Goal: Task Accomplishment & Management: Manage account settings

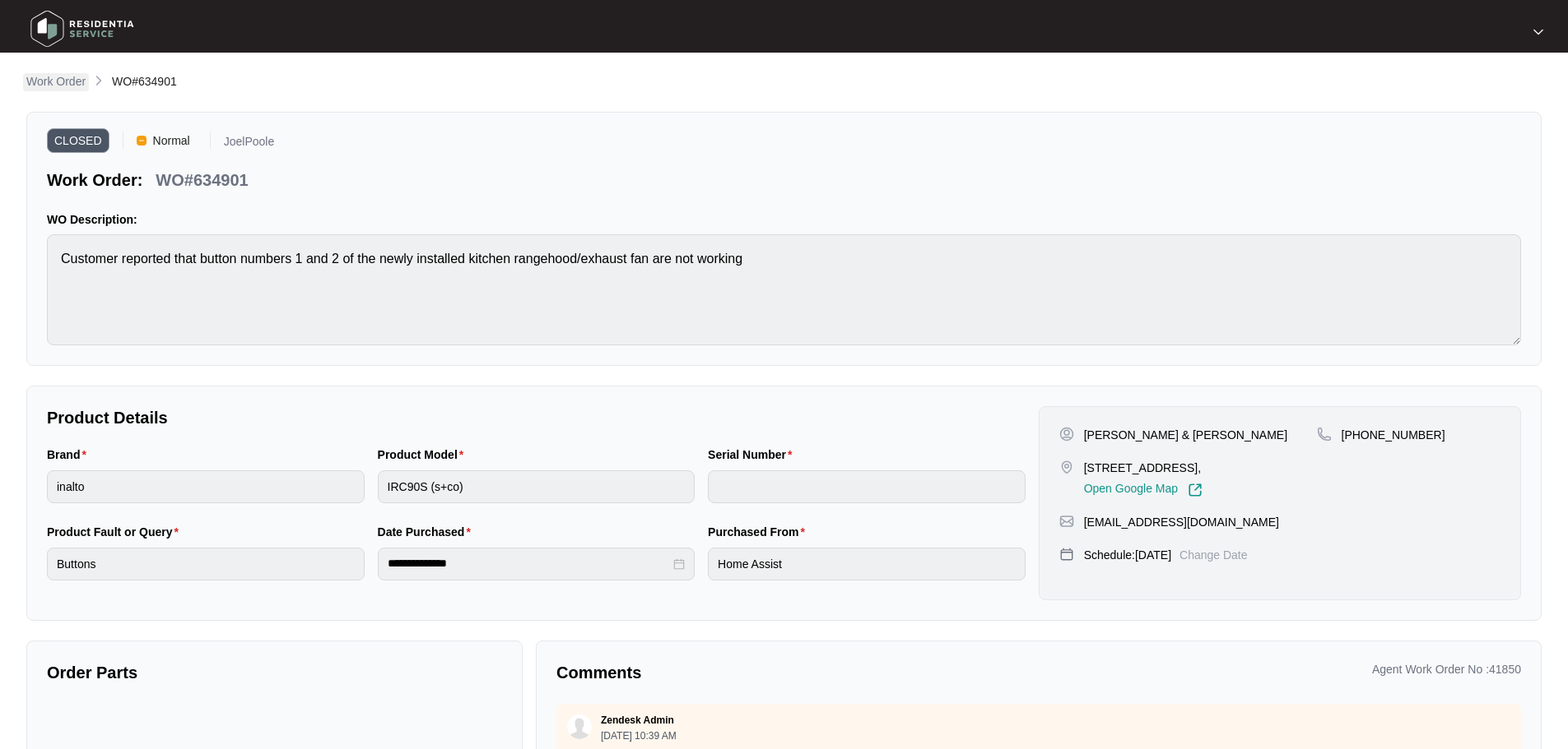
drag, startPoint x: 0, startPoint y: 0, endPoint x: 54, endPoint y: 74, distance: 91.6
click at [54, 74] on p "Work Order" at bounding box center [56, 81] width 60 height 16
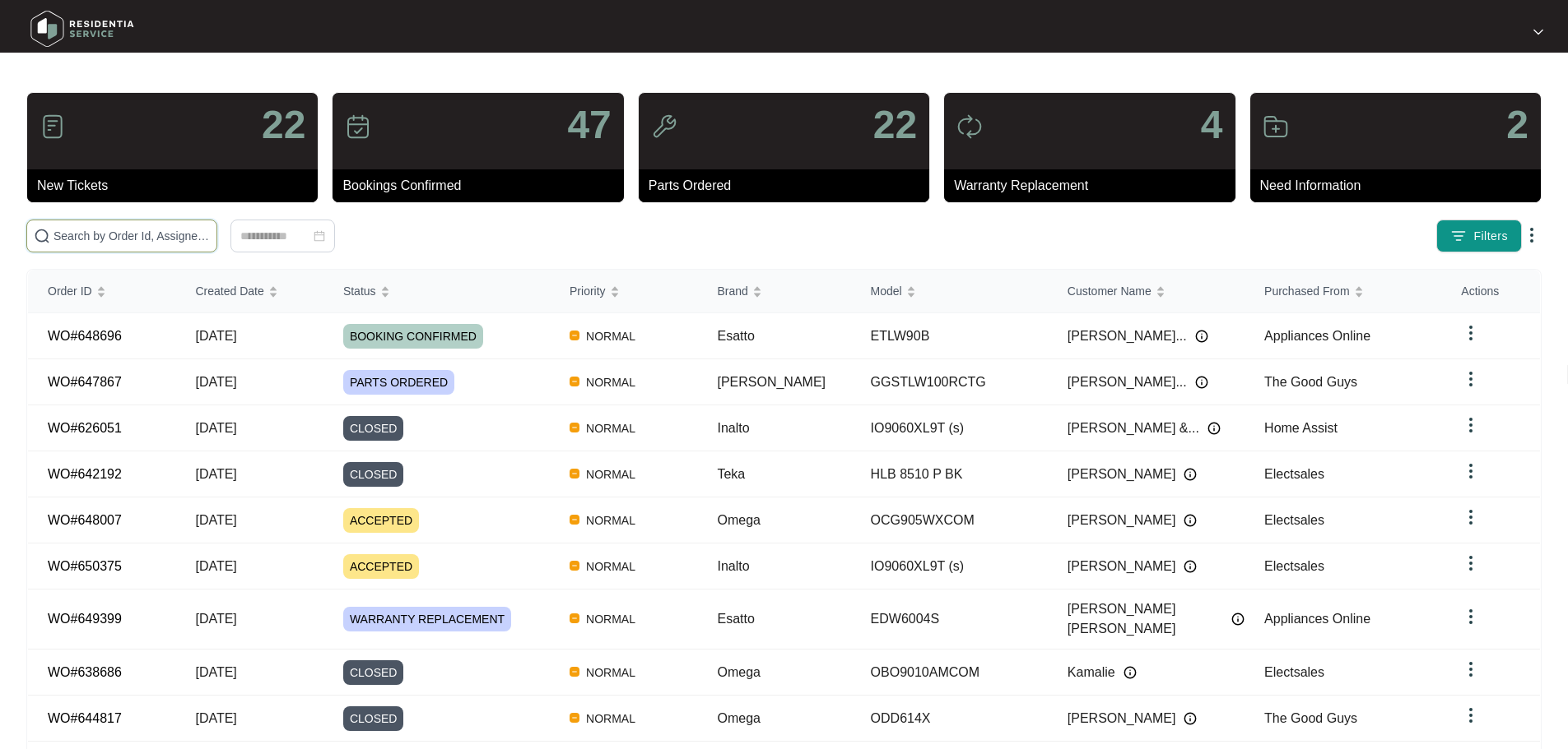
click at [210, 241] on input "text" at bounding box center [132, 236] width 156 height 18
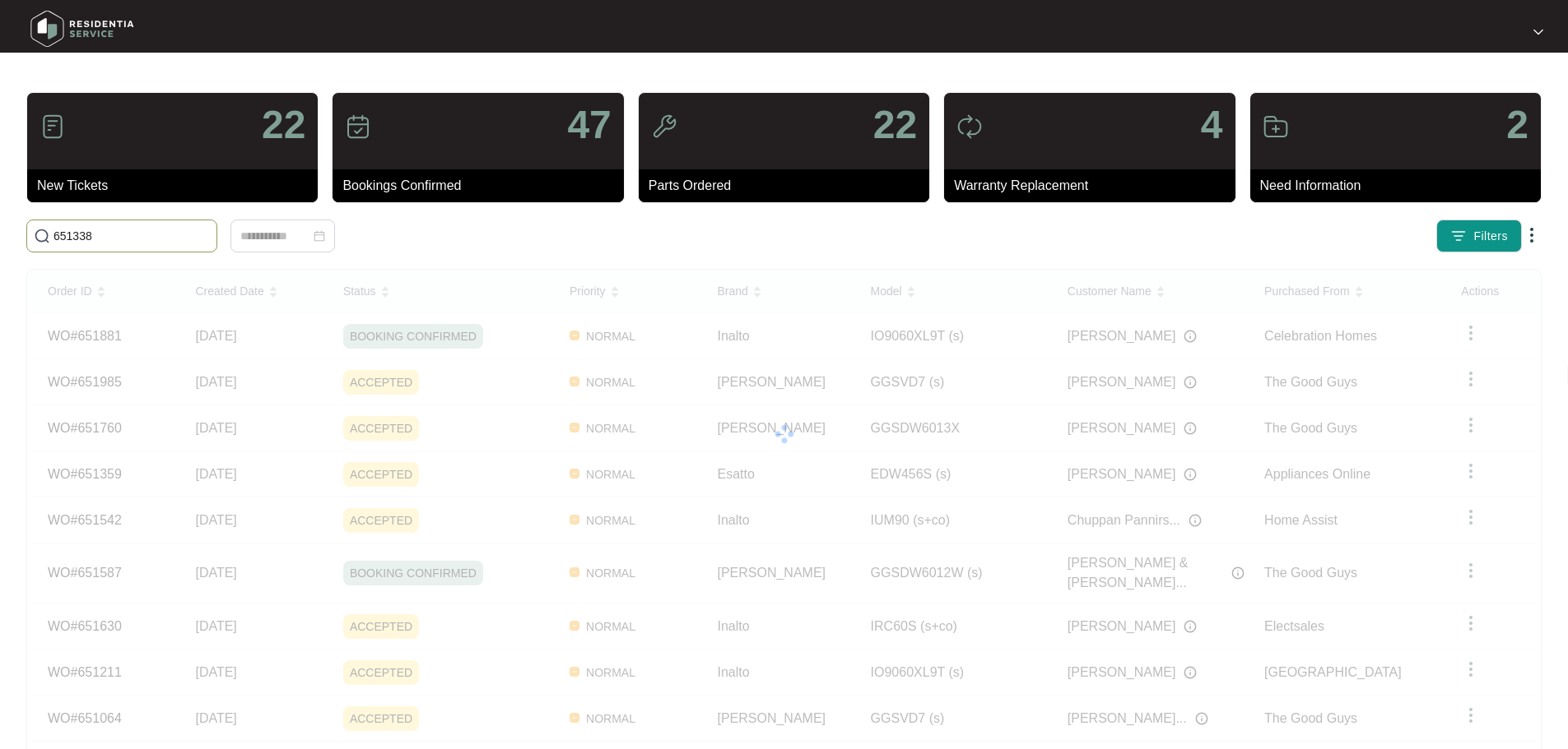
type input "651338"
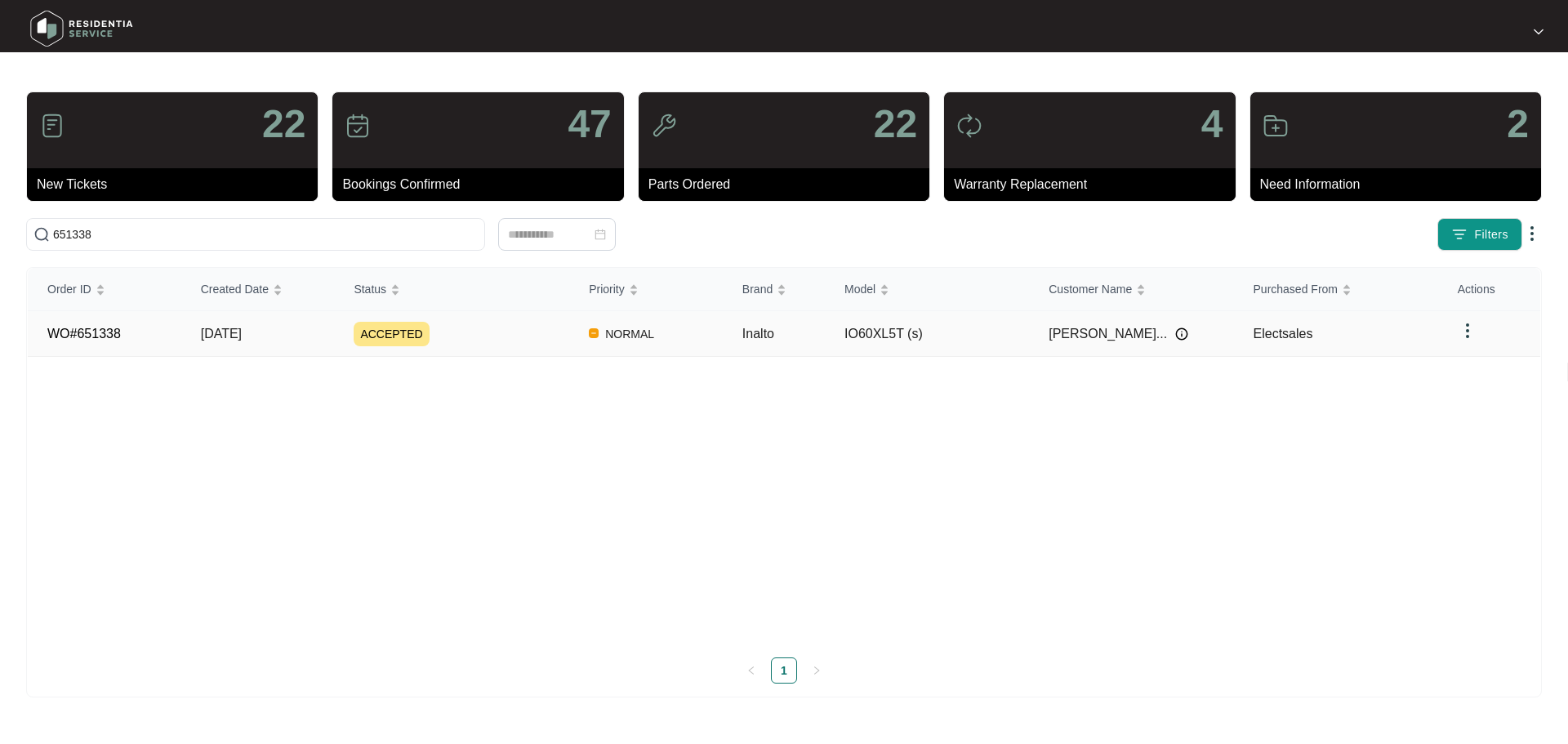
click at [511, 333] on div "ACCEPTED" at bounding box center [462, 335] width 216 height 25
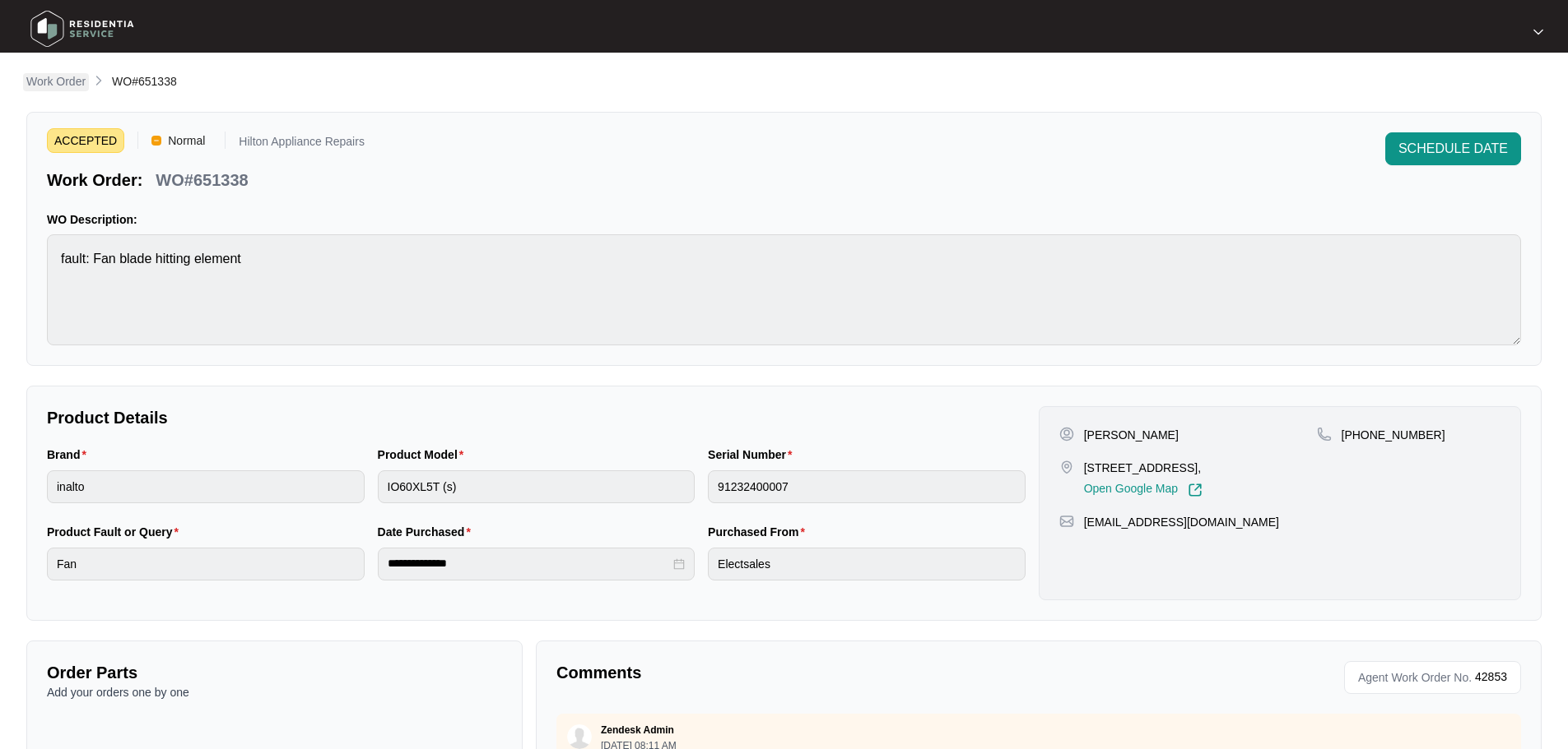
click at [56, 73] on p "Work Order" at bounding box center [56, 81] width 60 height 16
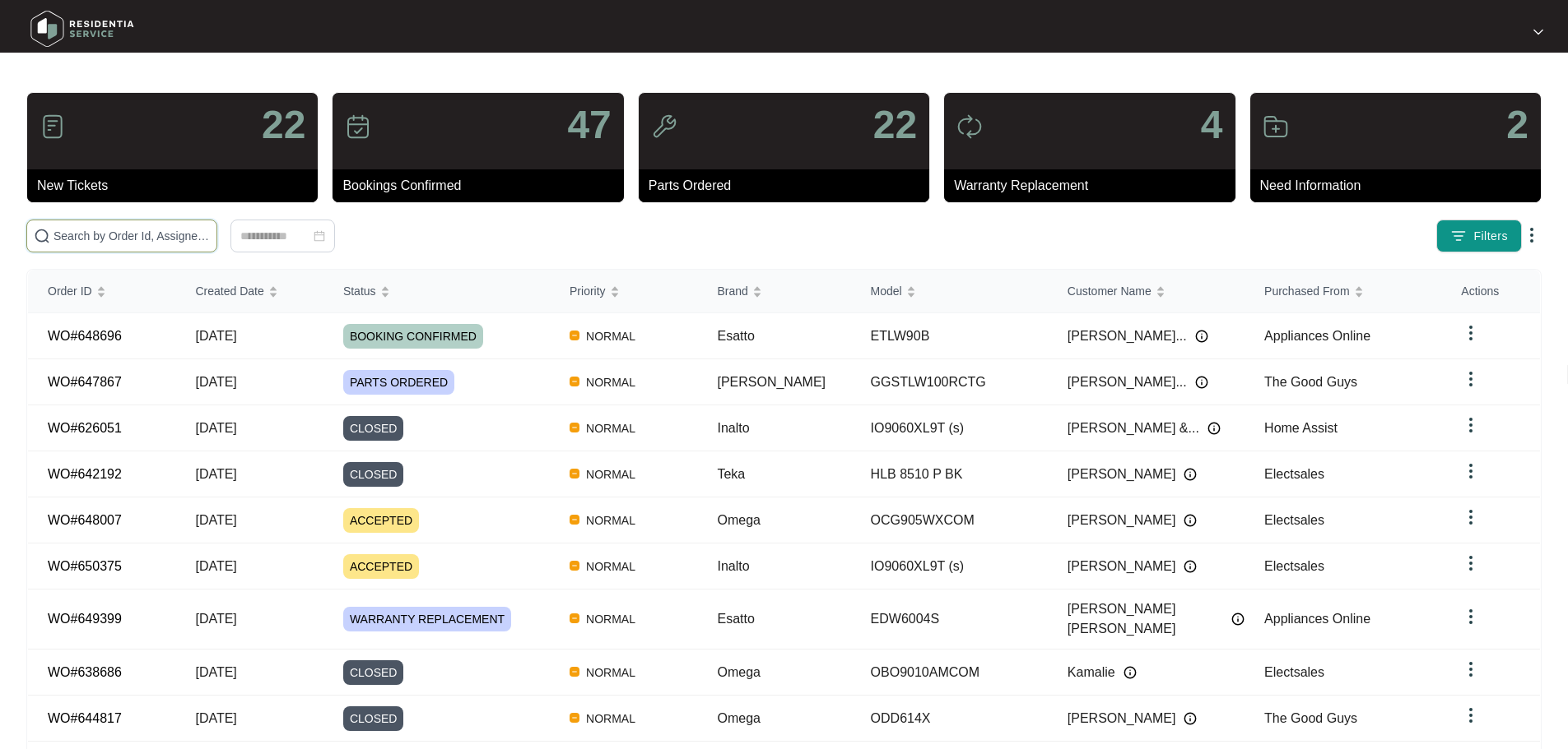
click at [166, 235] on input "text" at bounding box center [132, 236] width 156 height 18
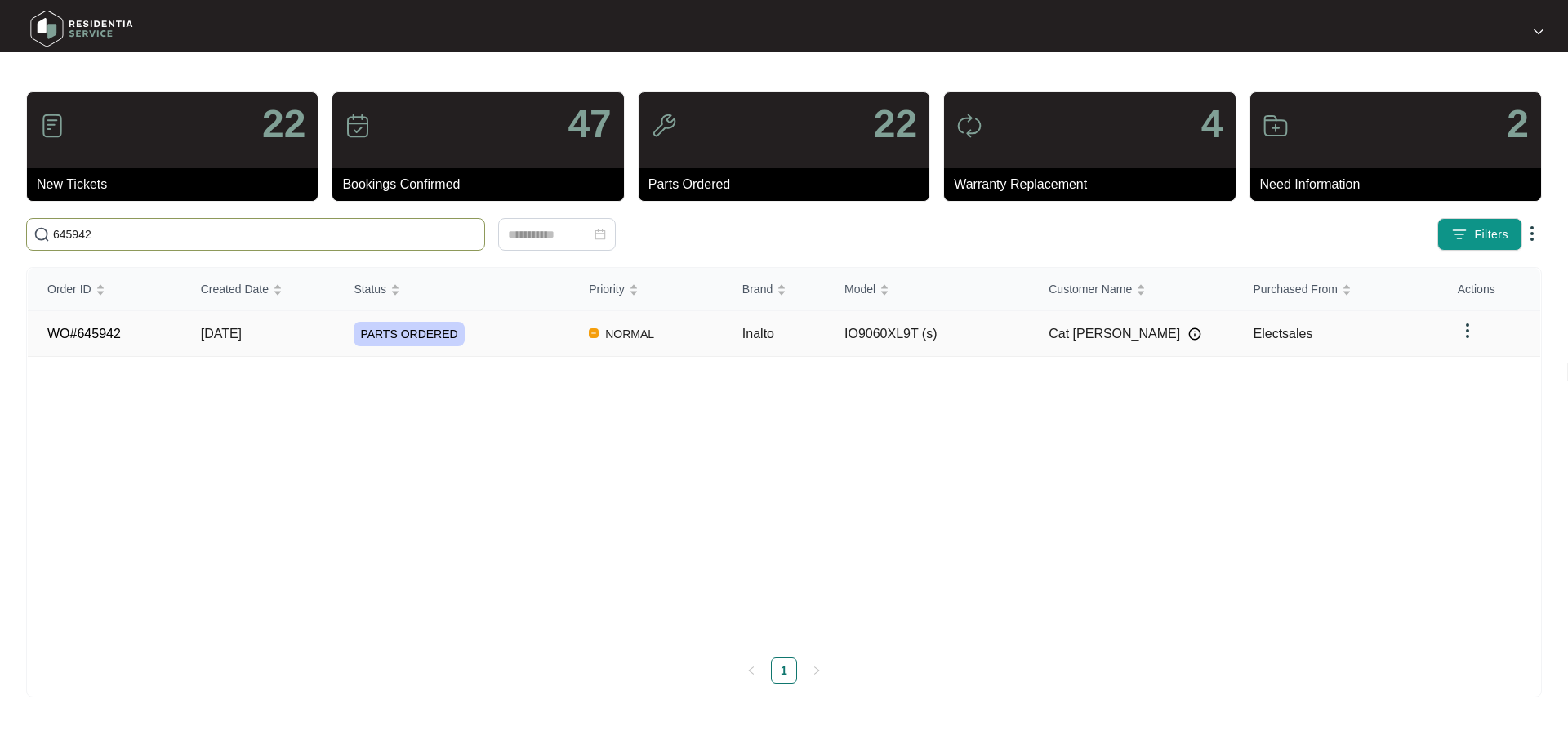
type input "645942"
click at [522, 330] on div "PARTS ORDERED" at bounding box center [462, 335] width 216 height 25
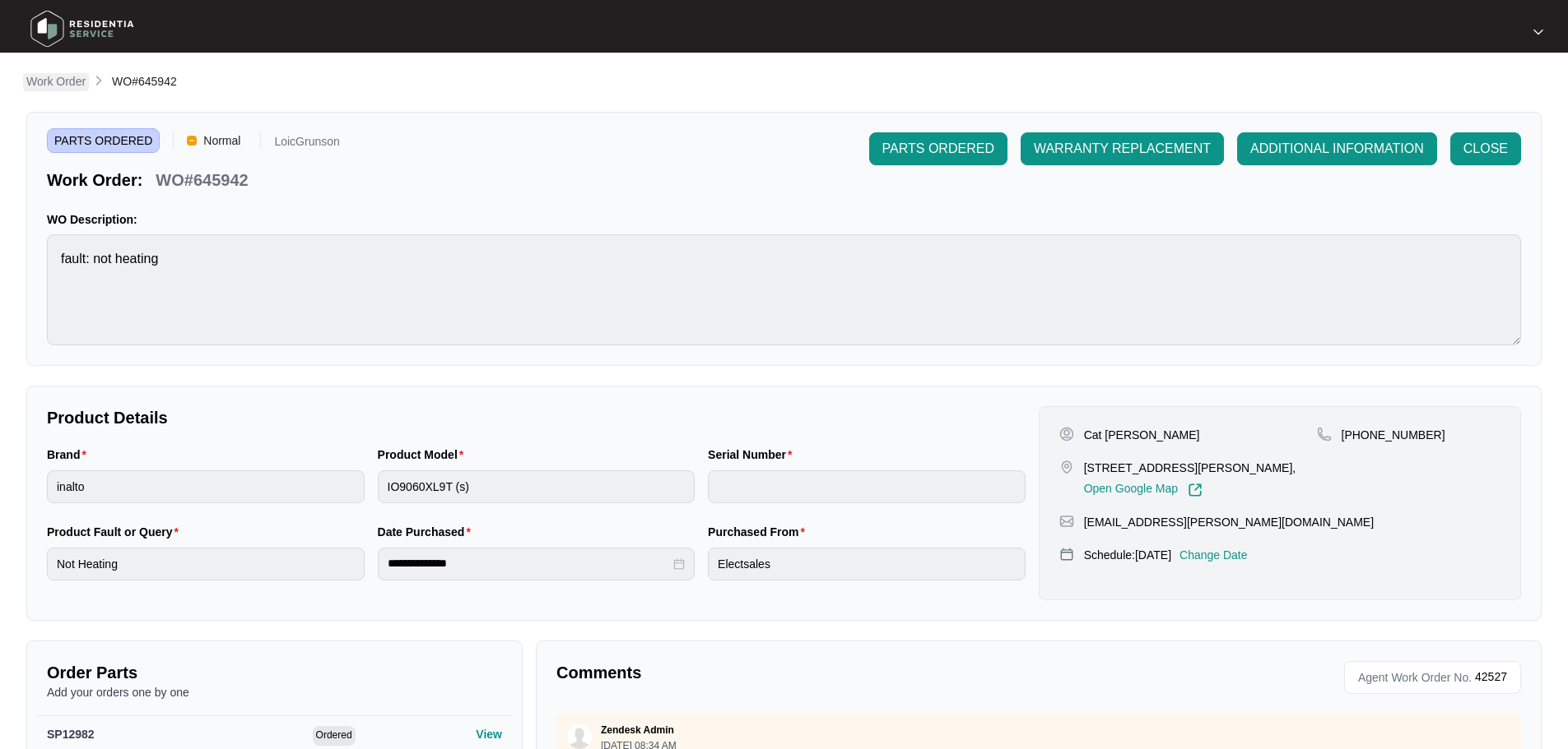
click at [65, 84] on p "Work Order" at bounding box center [56, 81] width 60 height 16
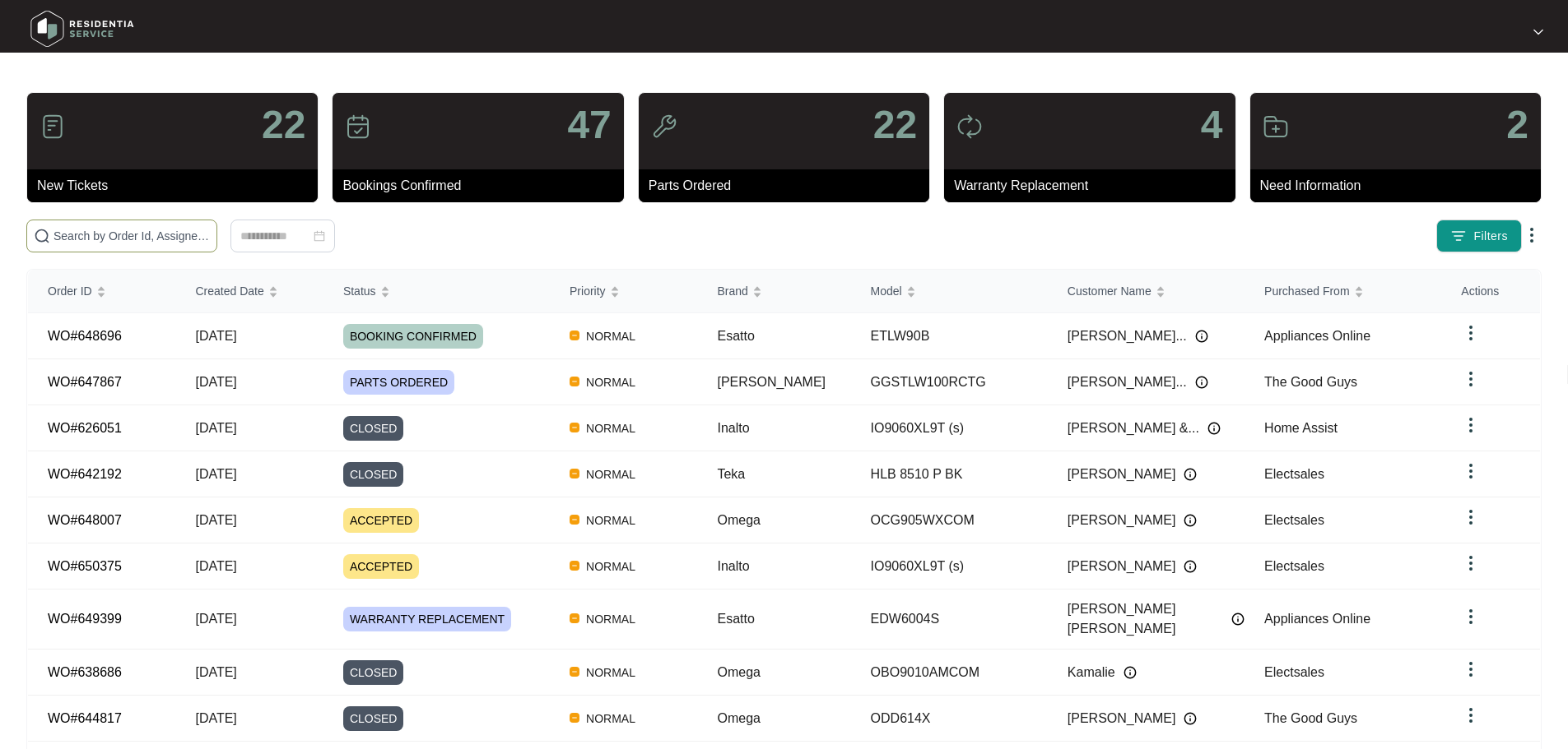
click at [210, 238] on input "text" at bounding box center [132, 236] width 156 height 18
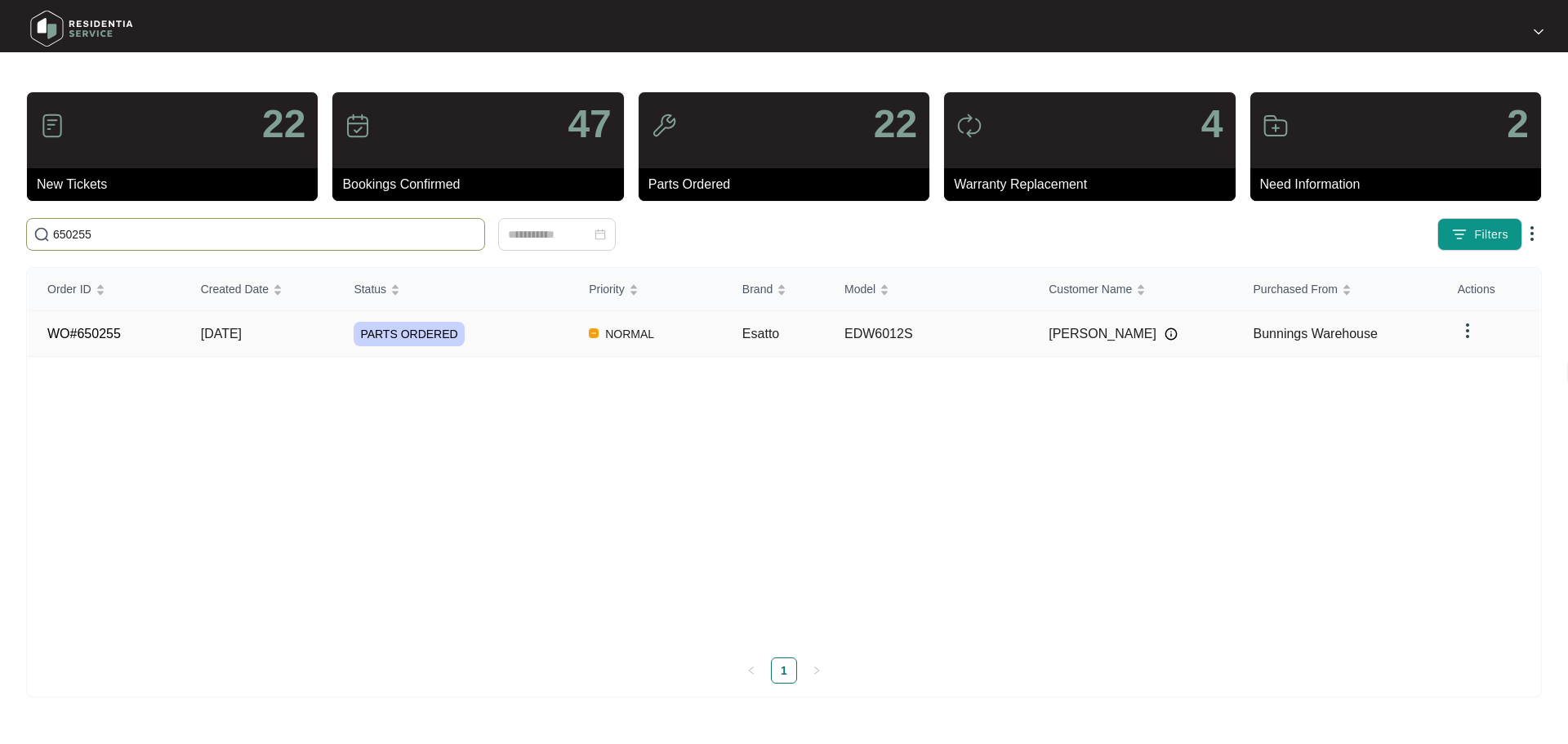
type input "650255"
click at [543, 330] on div "PARTS ORDERED" at bounding box center [462, 335] width 216 height 25
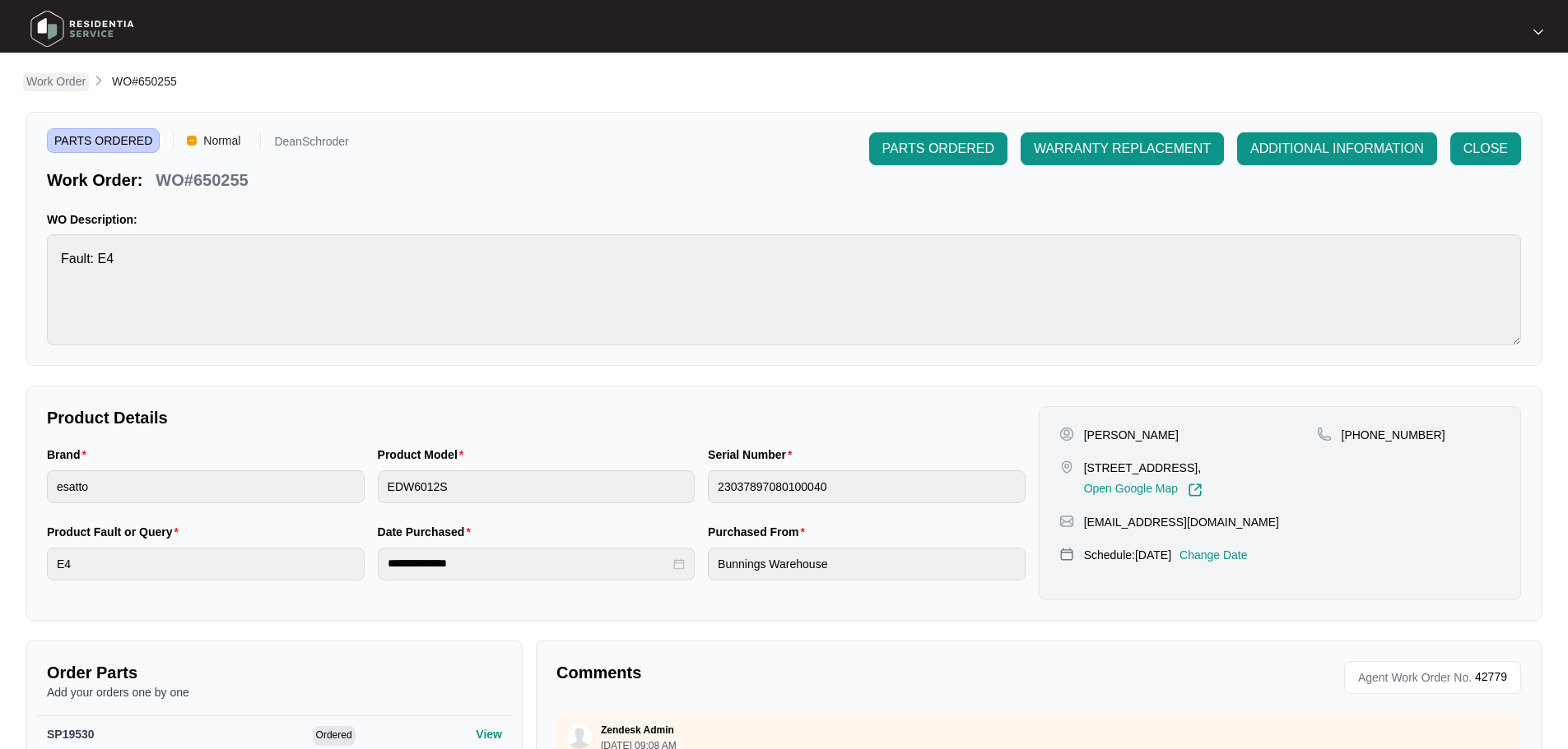
click at [37, 80] on p "Work Order" at bounding box center [56, 81] width 60 height 16
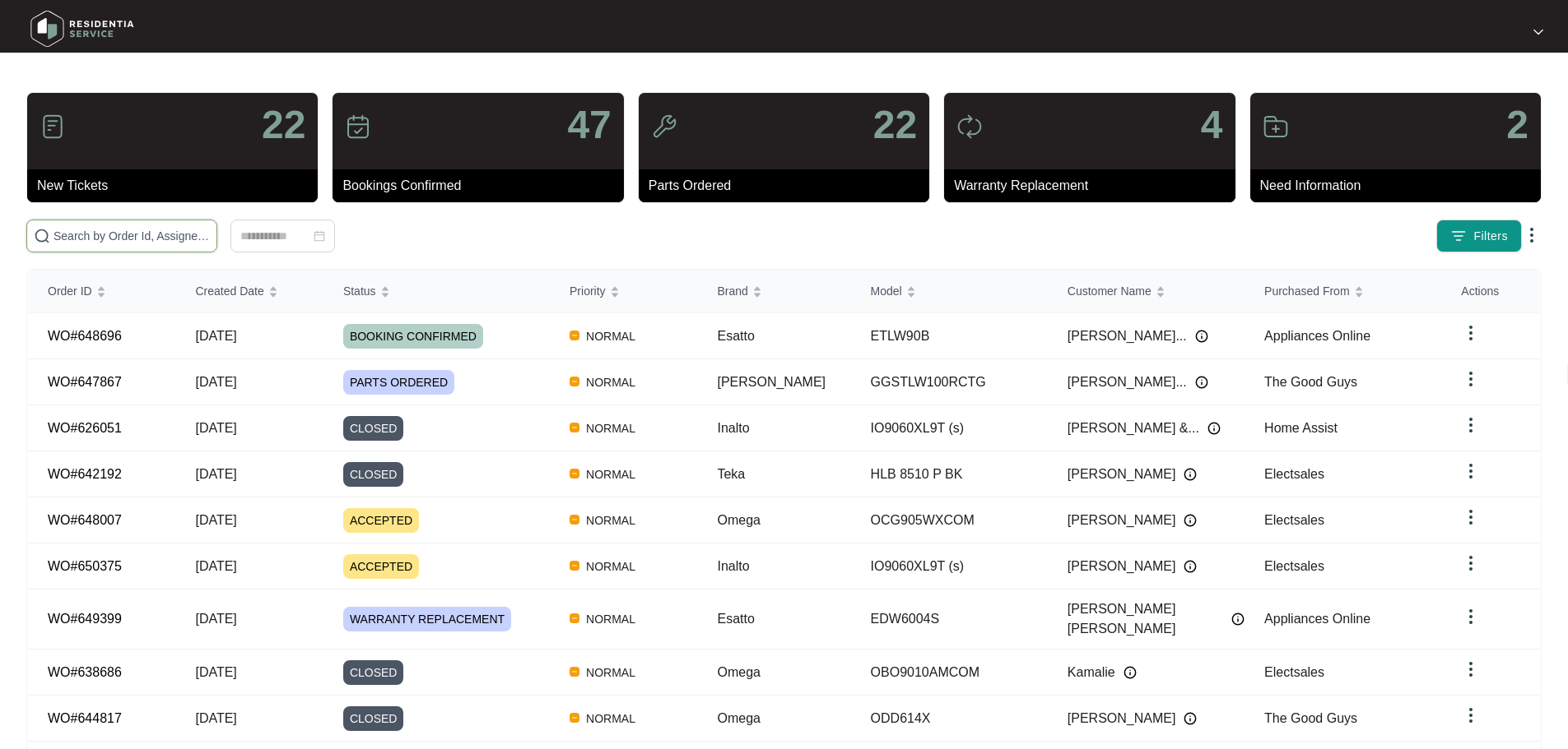
click at [190, 238] on input "text" at bounding box center [132, 236] width 156 height 18
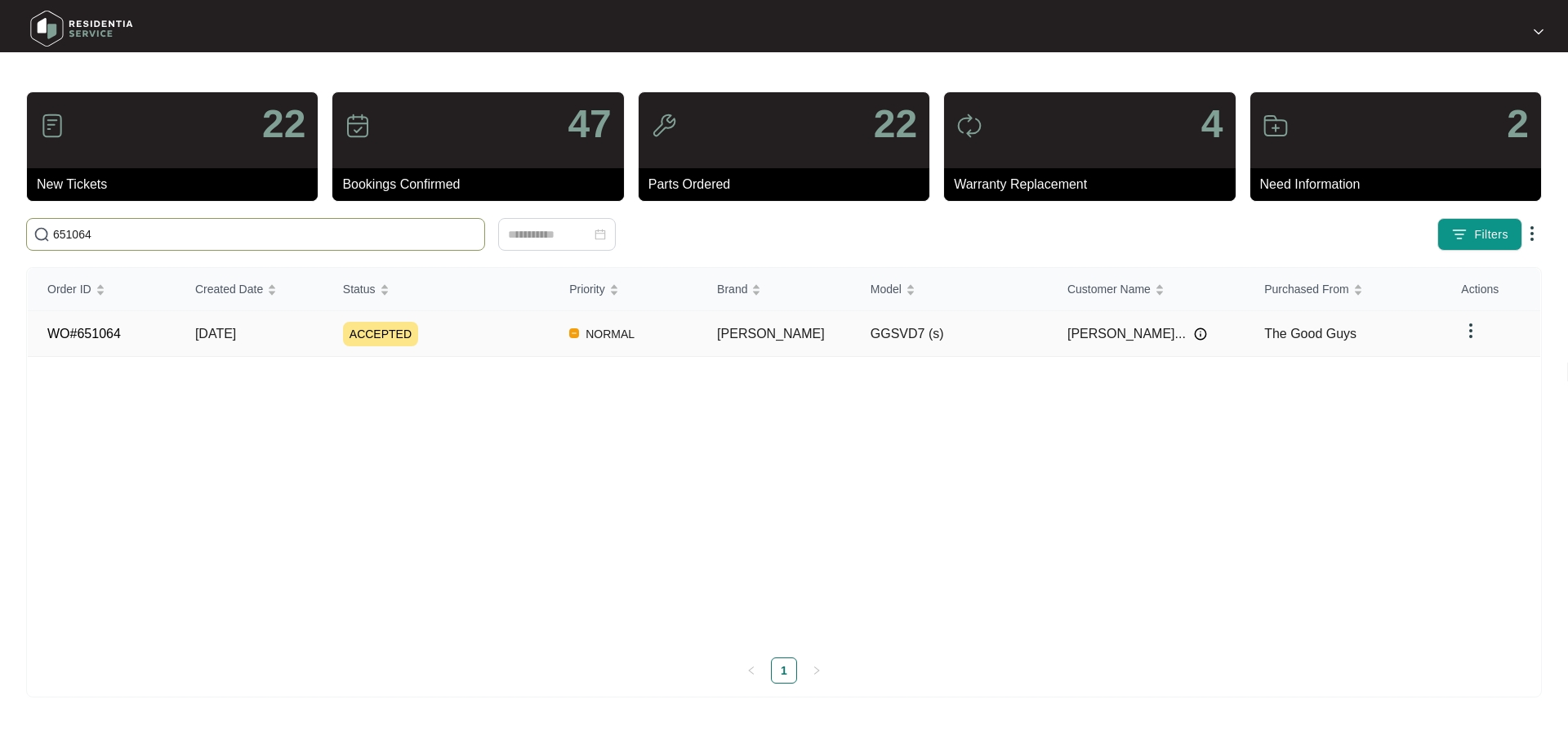
type input "651064"
click at [518, 328] on div "ACCEPTED" at bounding box center [446, 335] width 207 height 25
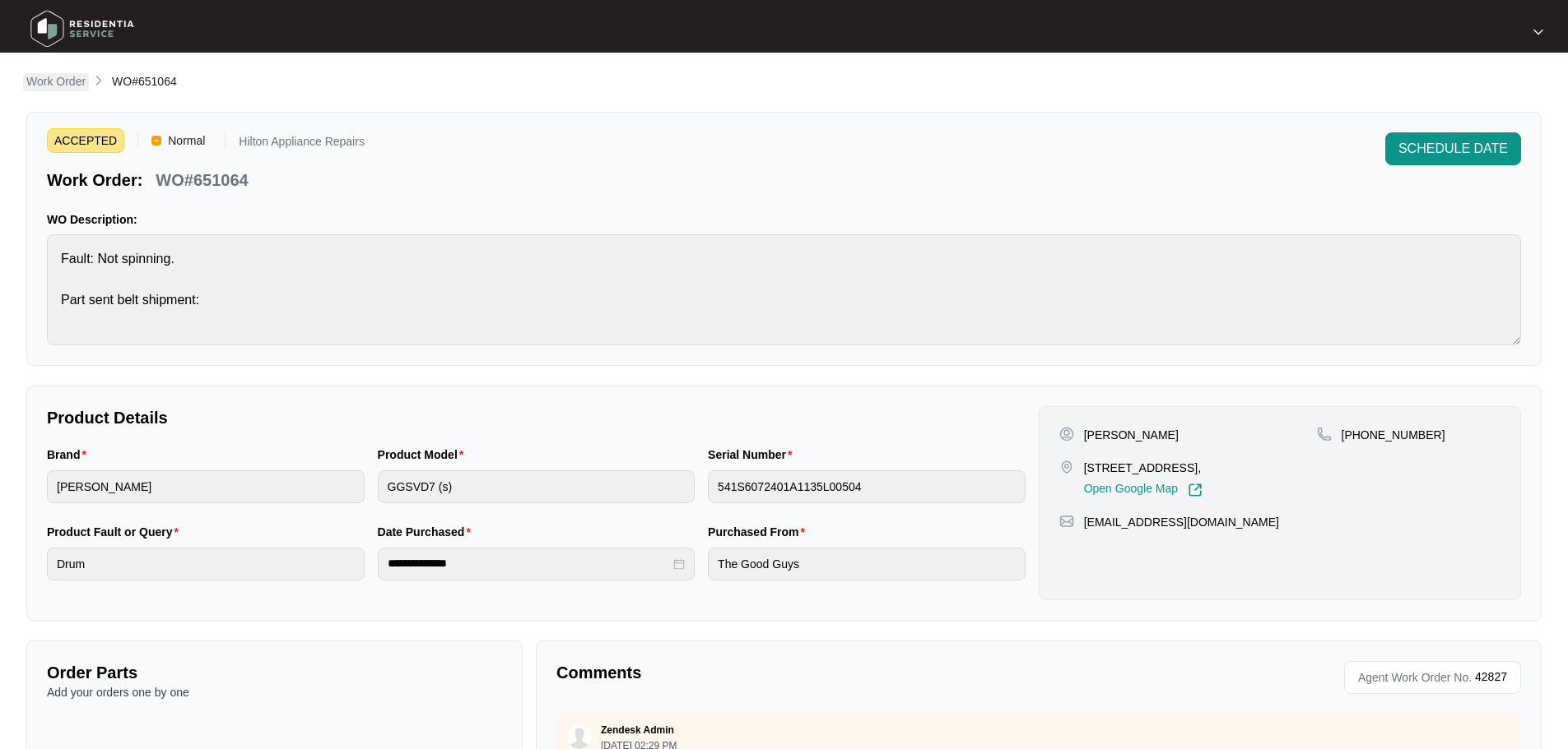
click at [67, 86] on p "Work Order" at bounding box center [56, 81] width 60 height 16
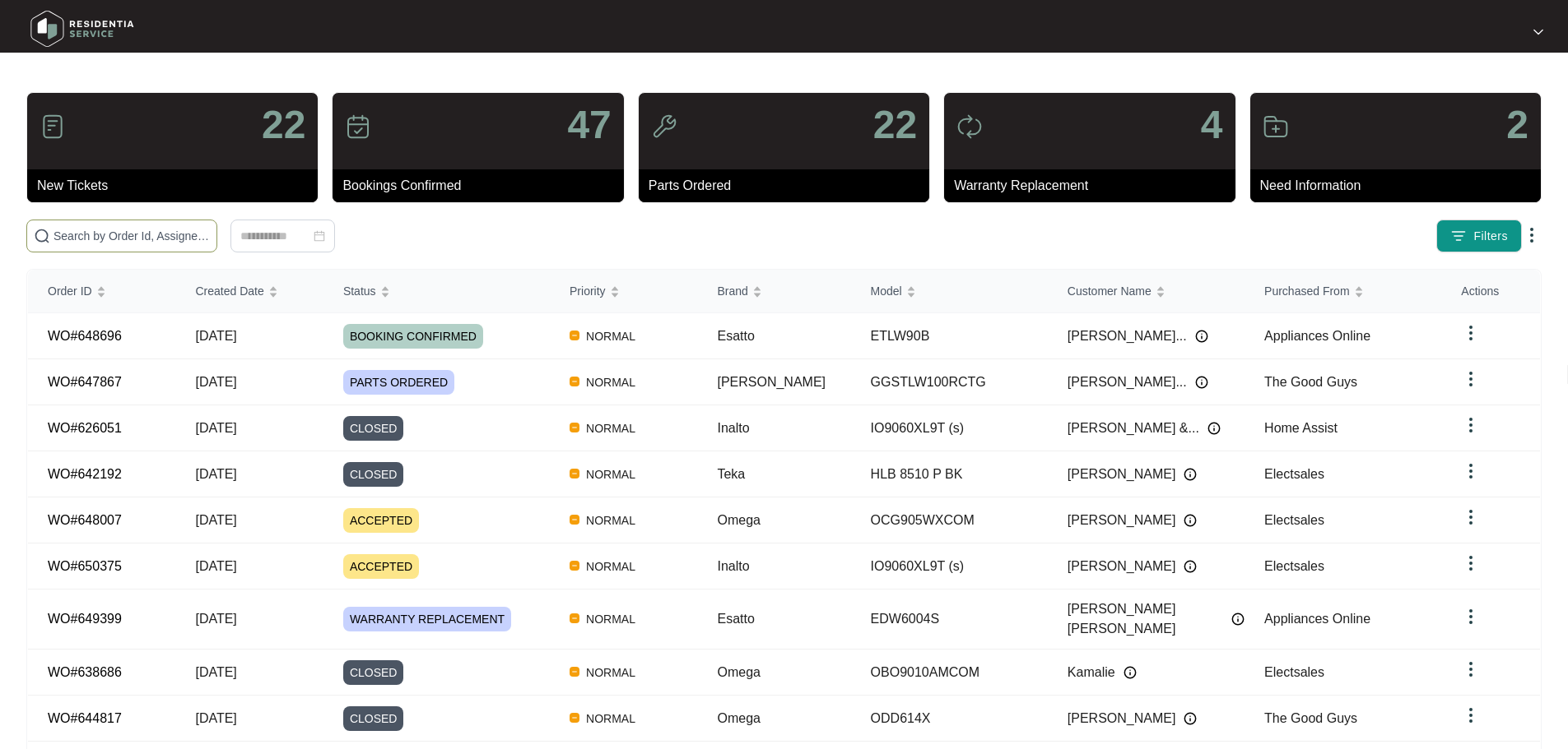
click at [199, 236] on input "text" at bounding box center [132, 236] width 156 height 18
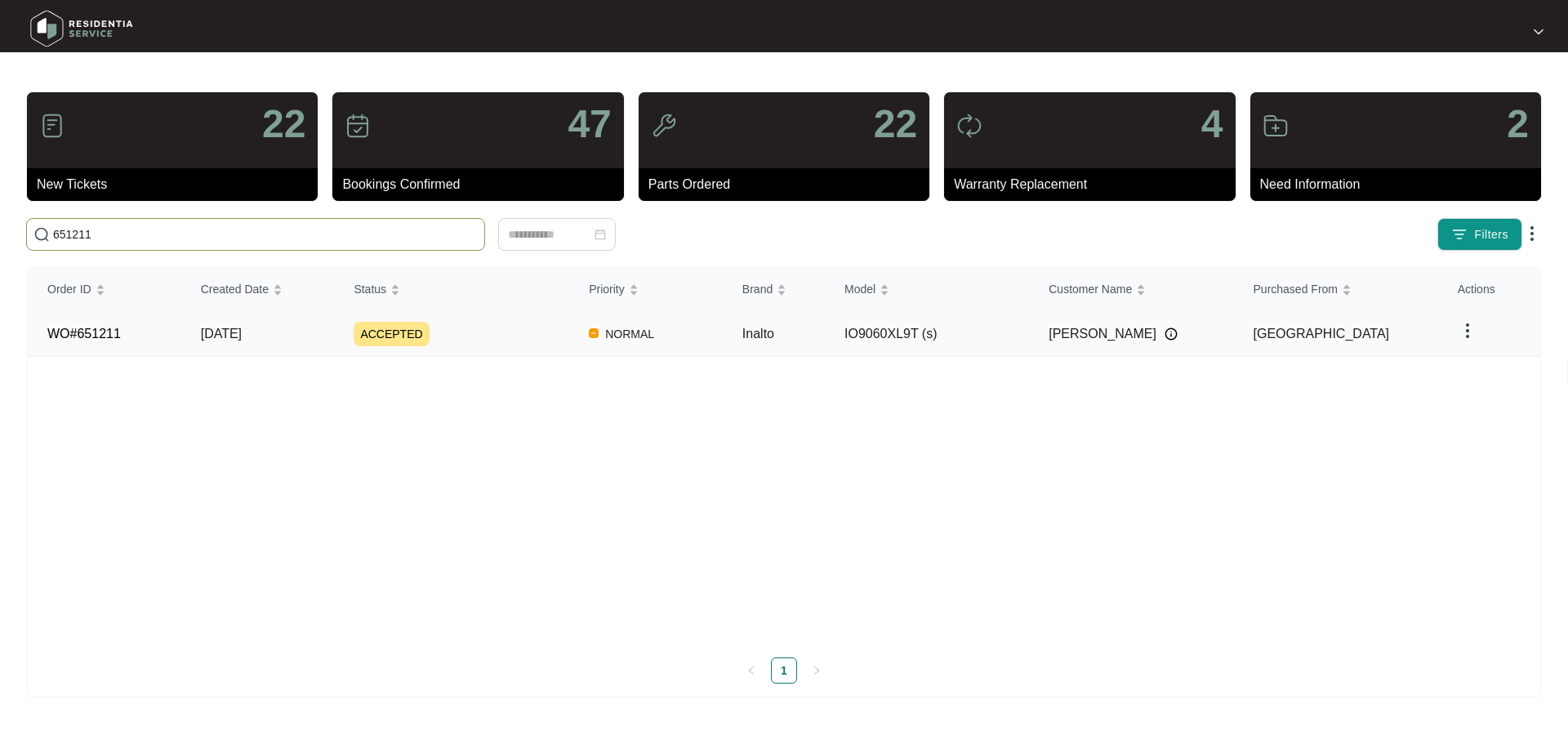
type input "651211"
click at [518, 328] on div "ACCEPTED" at bounding box center [462, 335] width 216 height 25
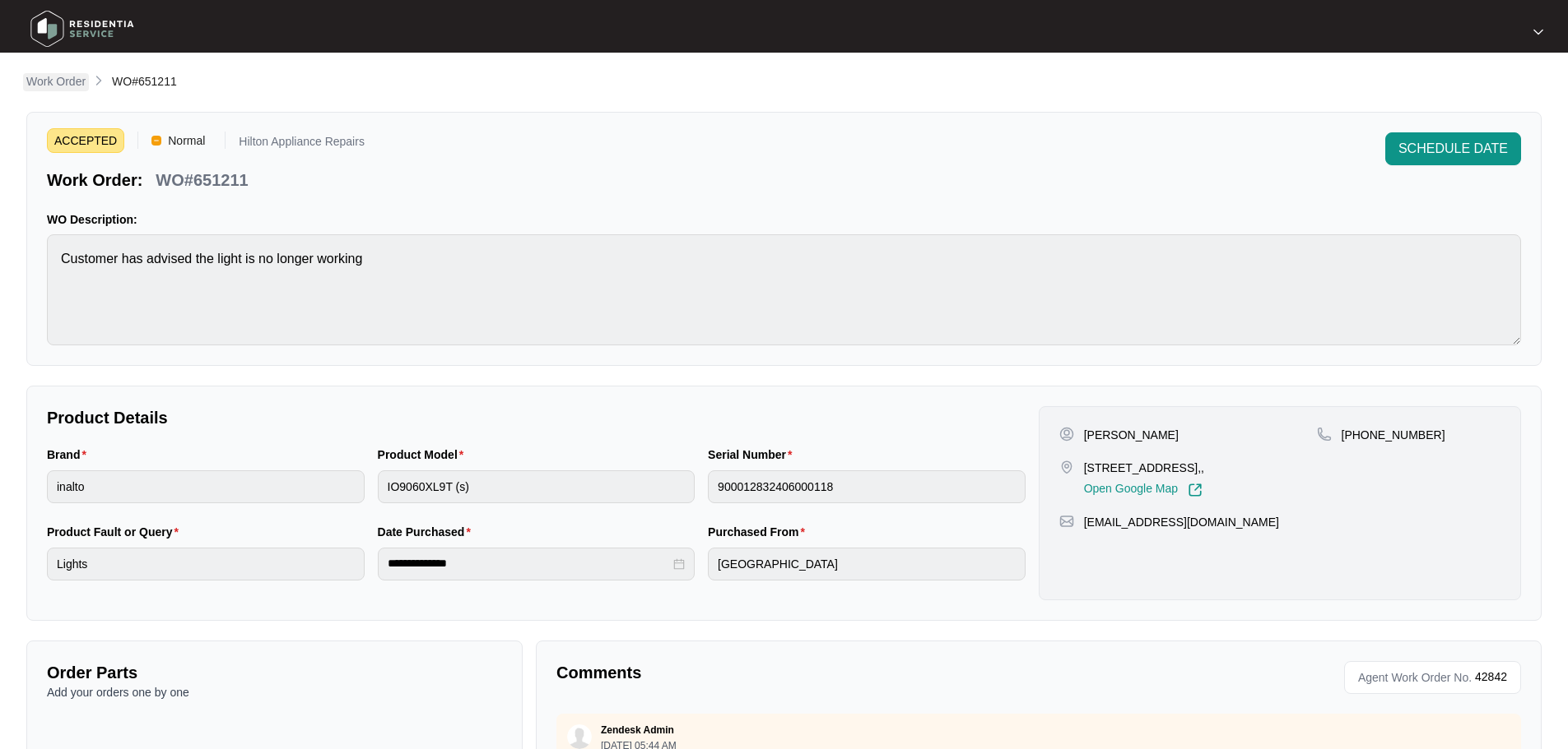
click at [47, 86] on p "Work Order" at bounding box center [56, 81] width 60 height 16
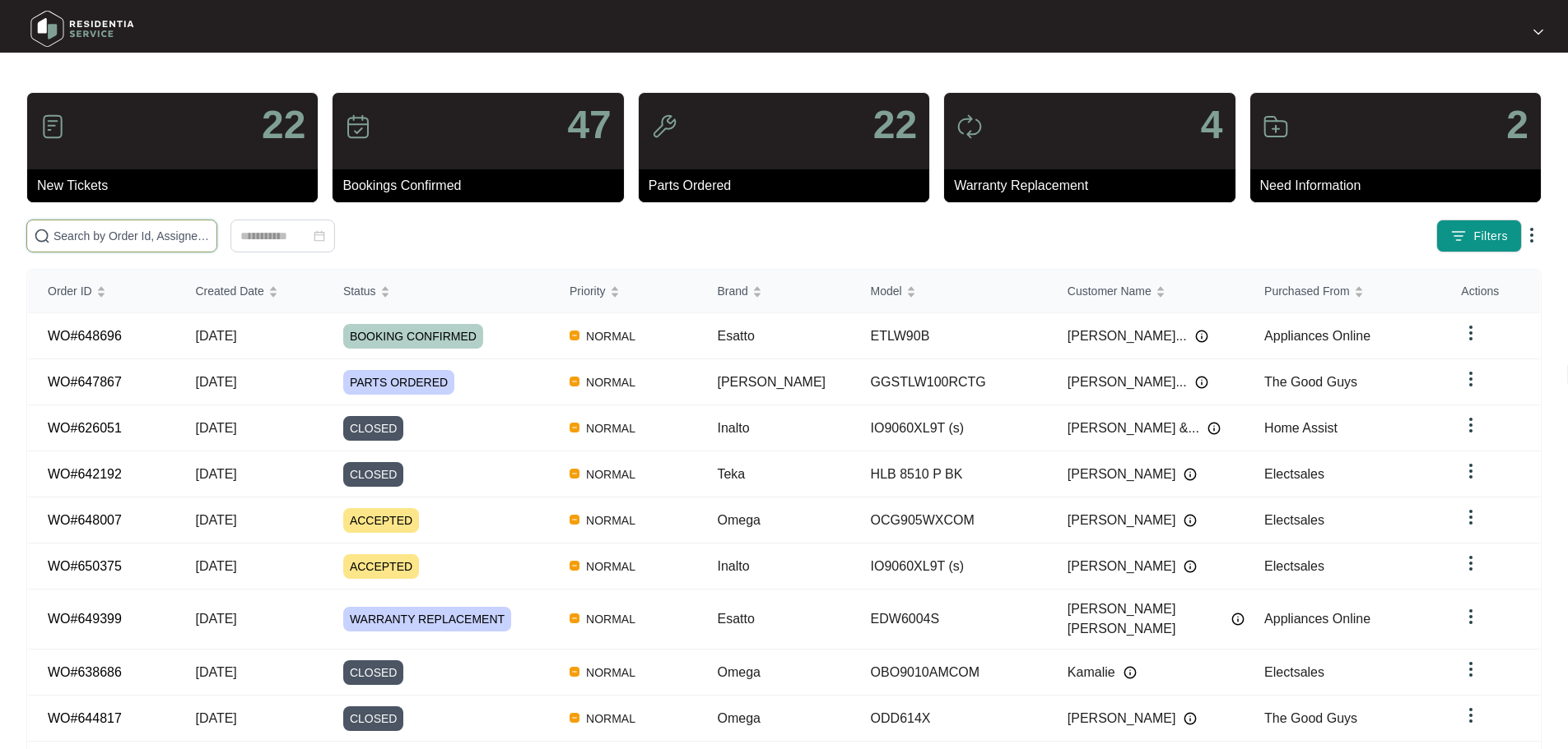
click at [194, 235] on input "text" at bounding box center [132, 236] width 156 height 18
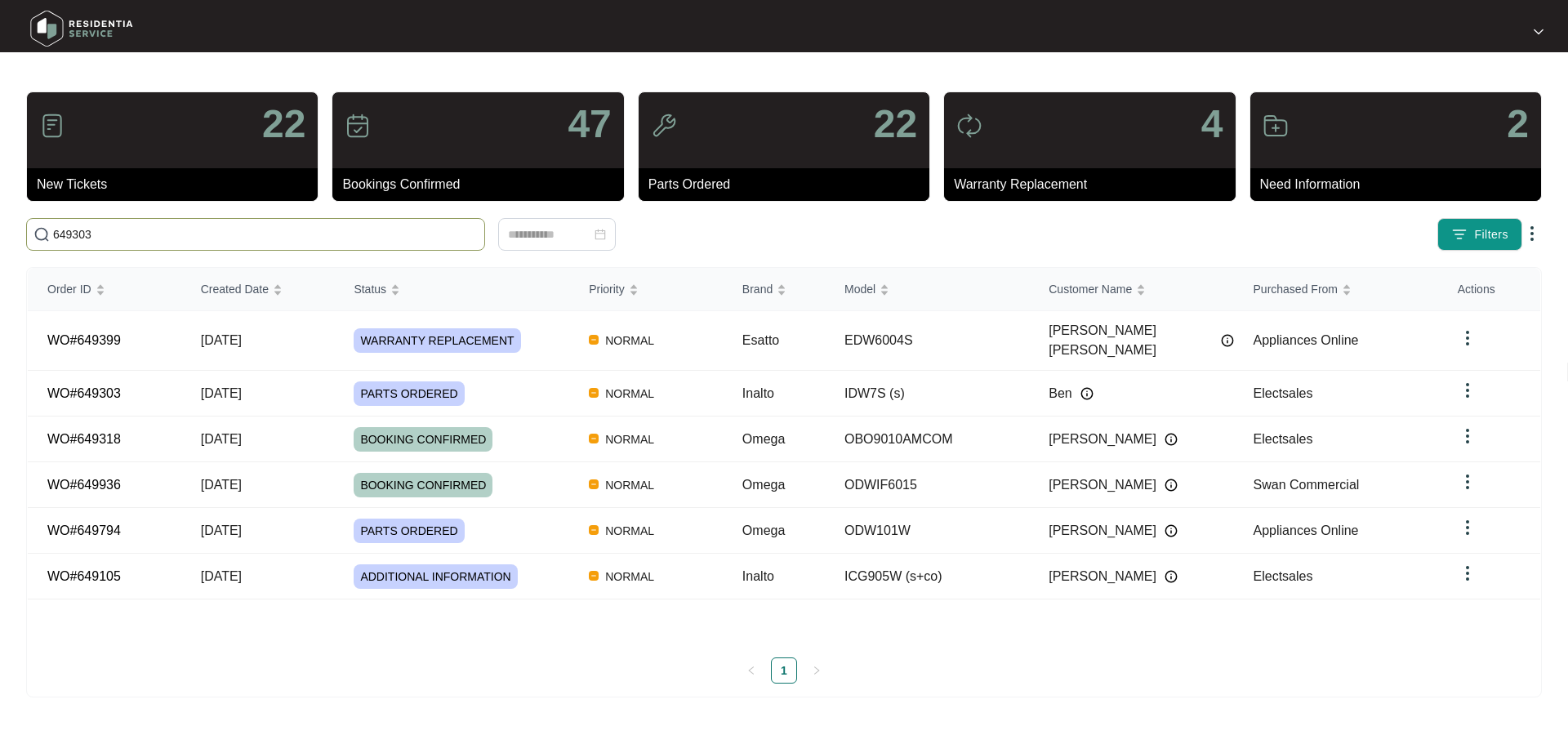
type input "649303"
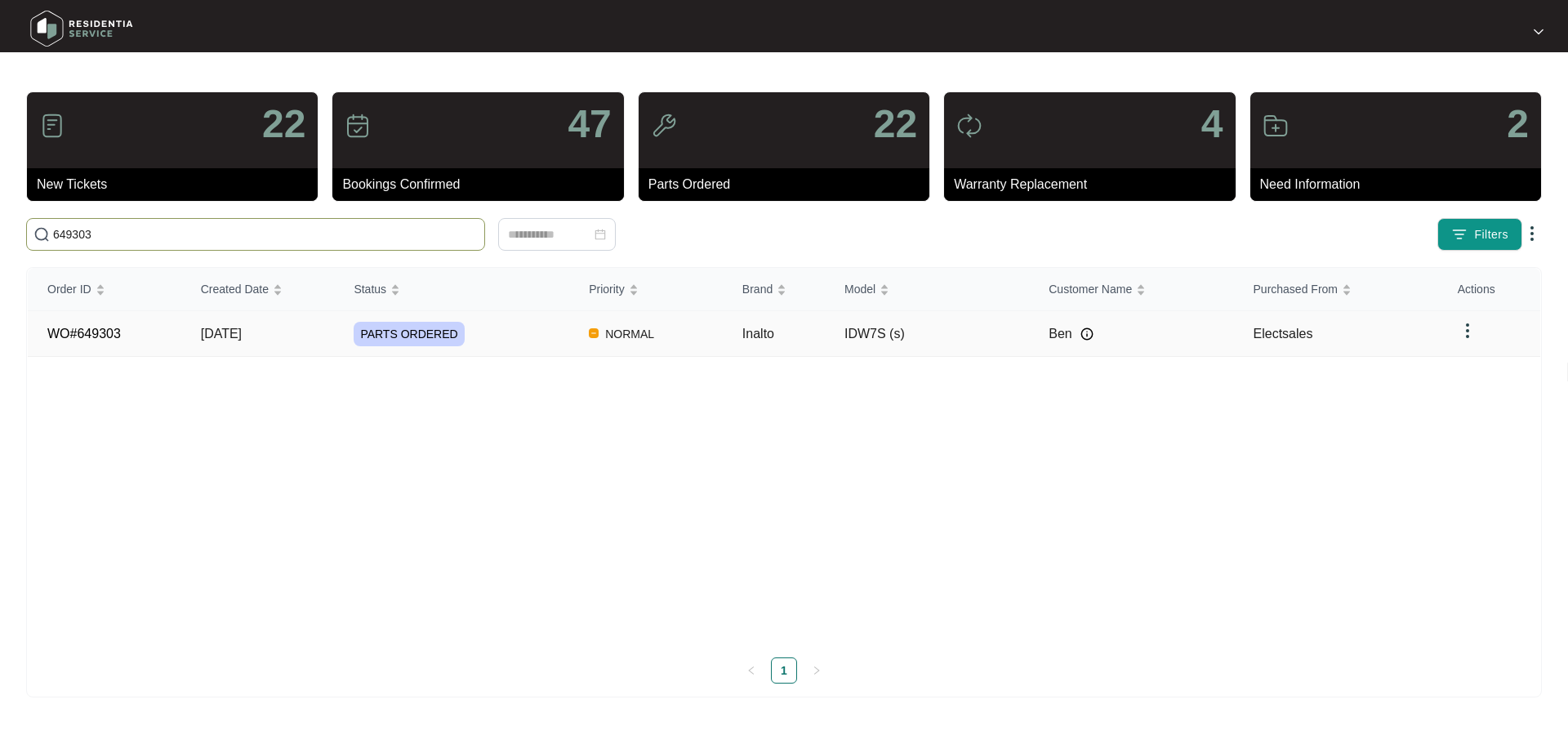
click at [529, 338] on div "PARTS ORDERED" at bounding box center [462, 335] width 216 height 25
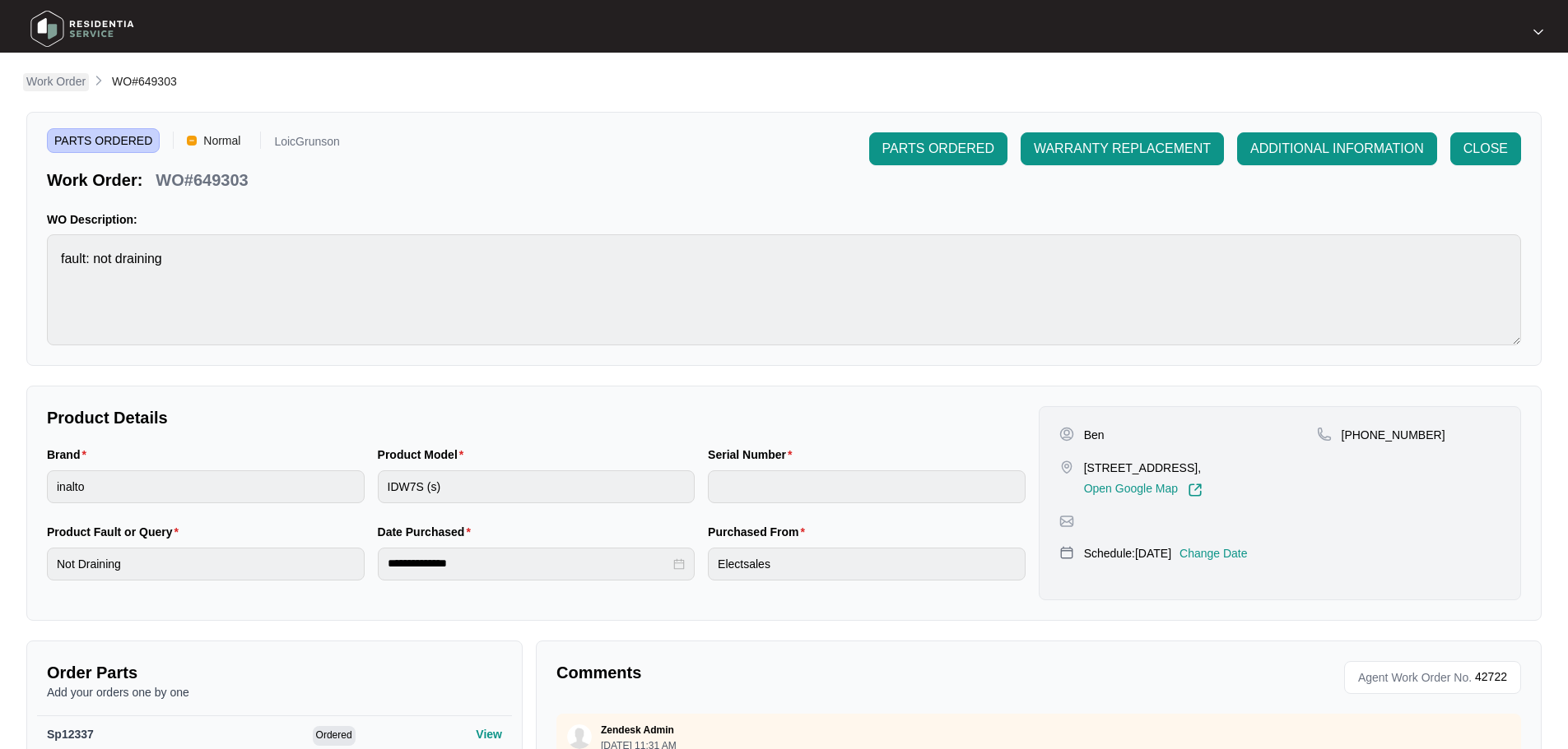
click at [55, 83] on p "Work Order" at bounding box center [56, 81] width 60 height 16
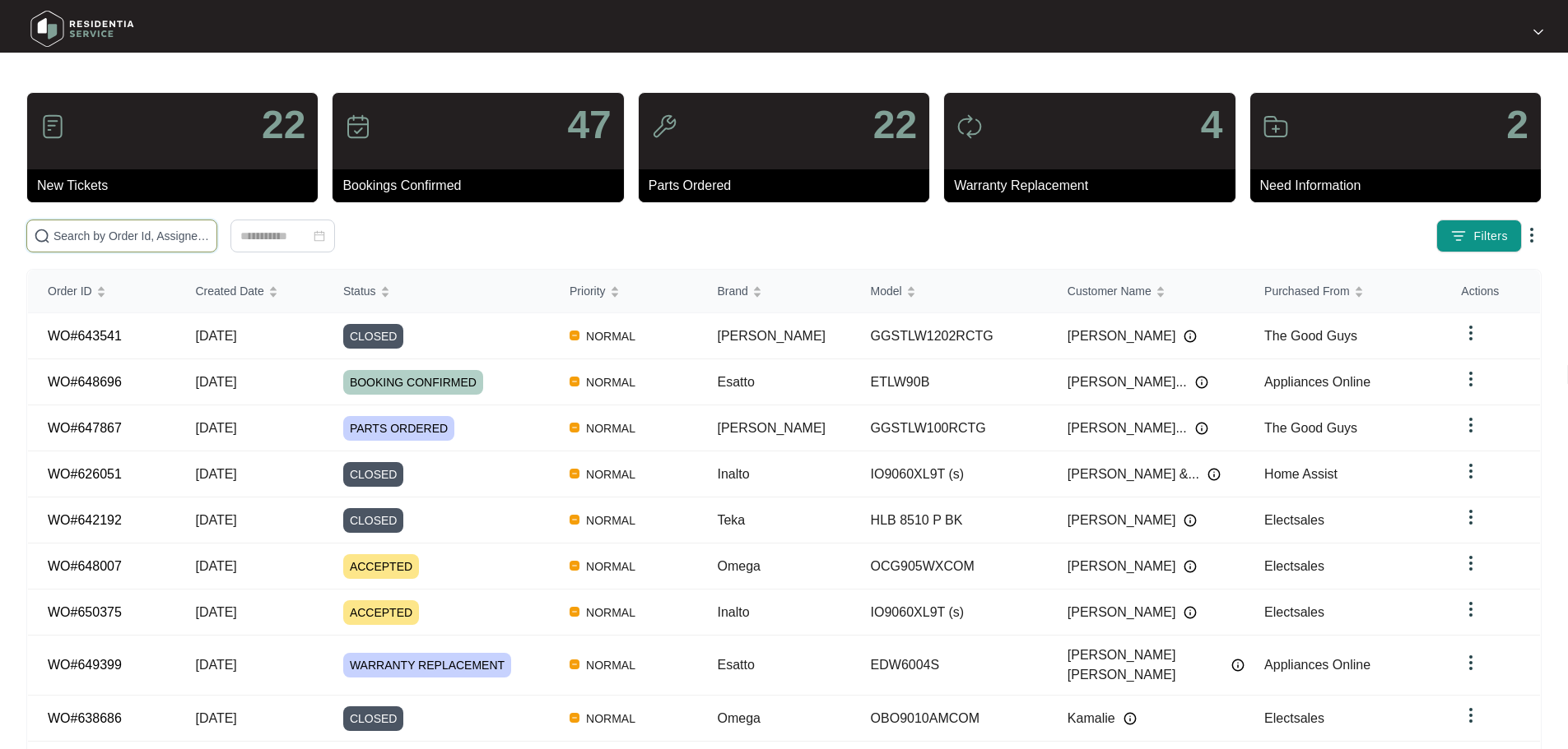
click at [210, 232] on input "text" at bounding box center [132, 236] width 156 height 18
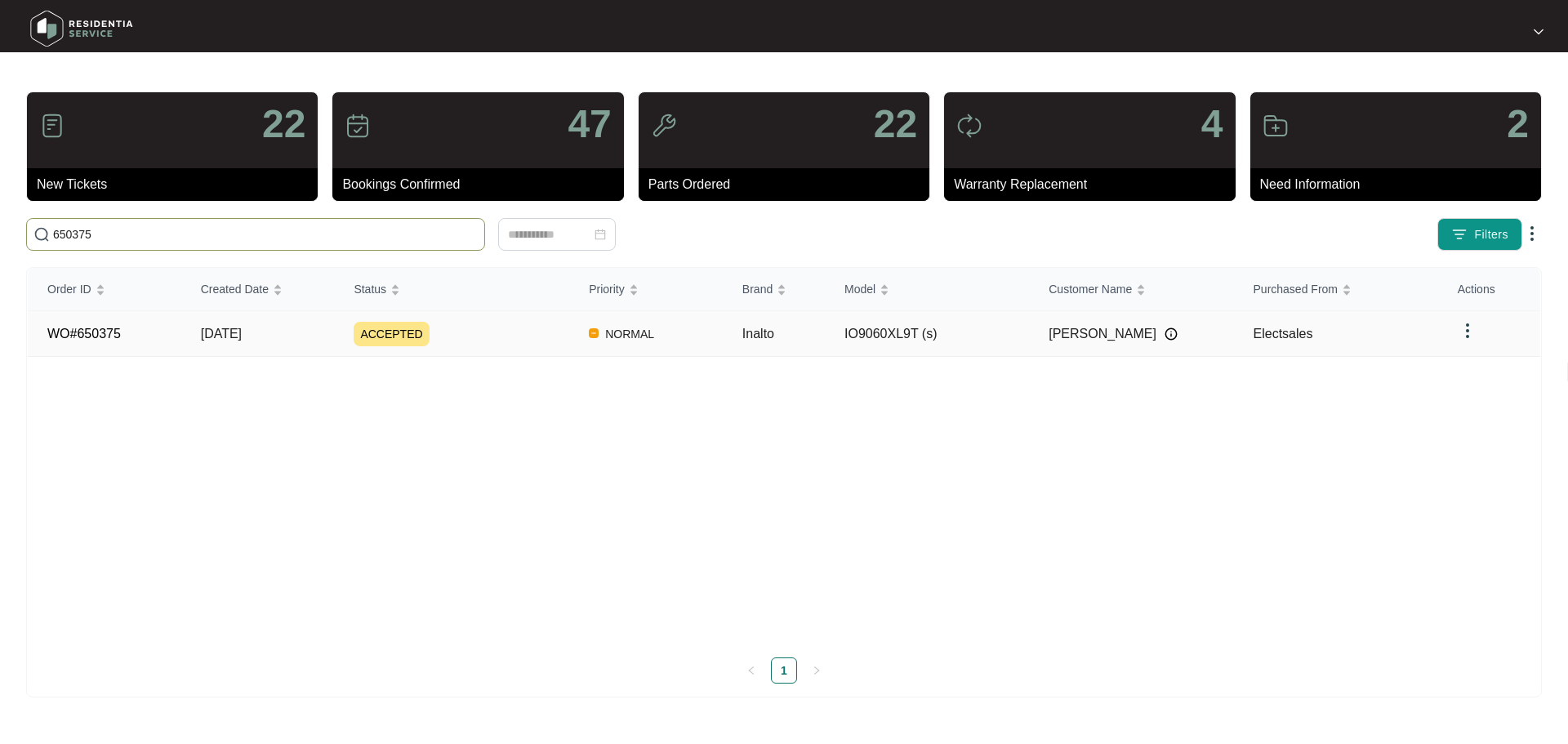
type input "650375"
click at [474, 334] on div "ACCEPTED" at bounding box center [462, 335] width 216 height 25
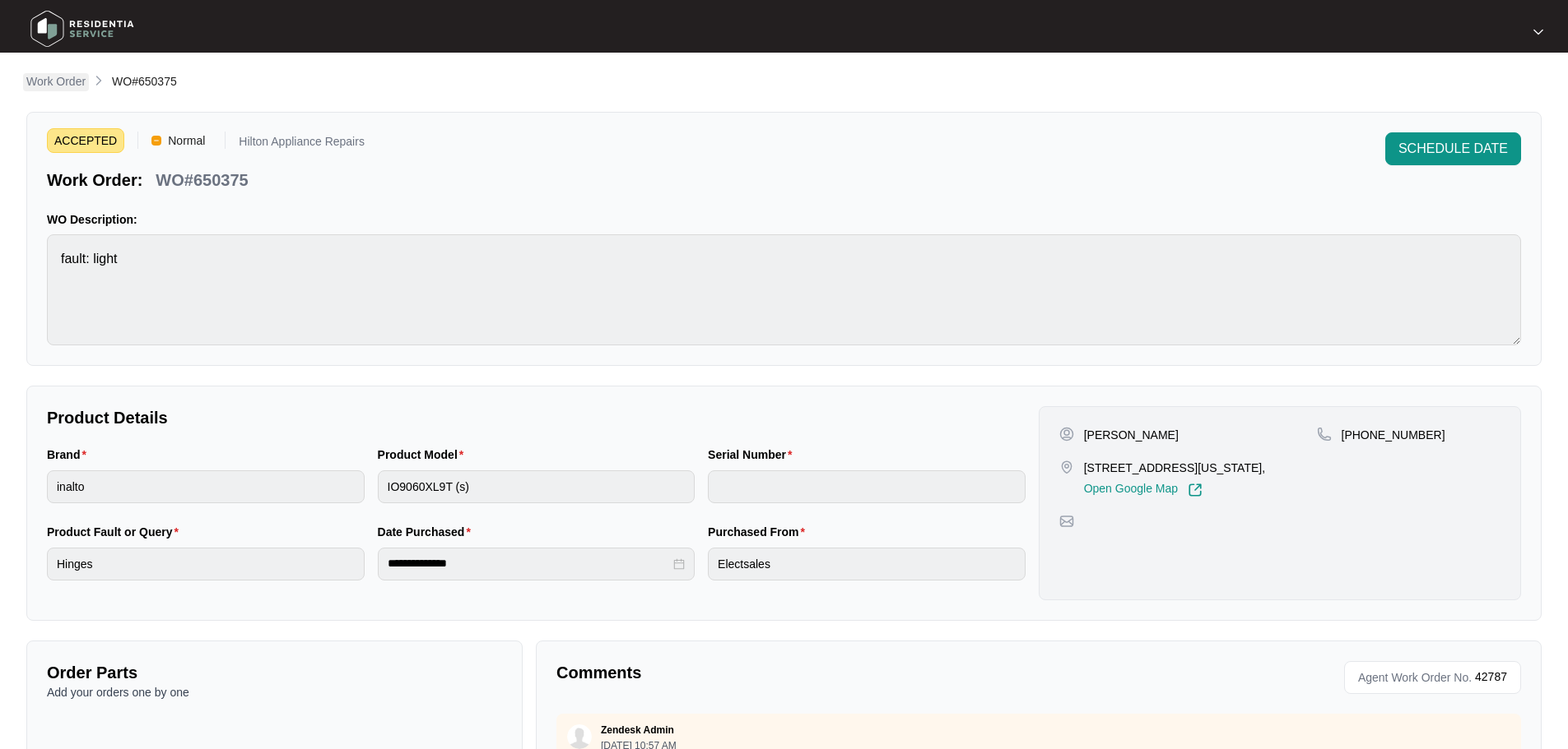
click at [68, 77] on p "Work Order" at bounding box center [56, 81] width 60 height 16
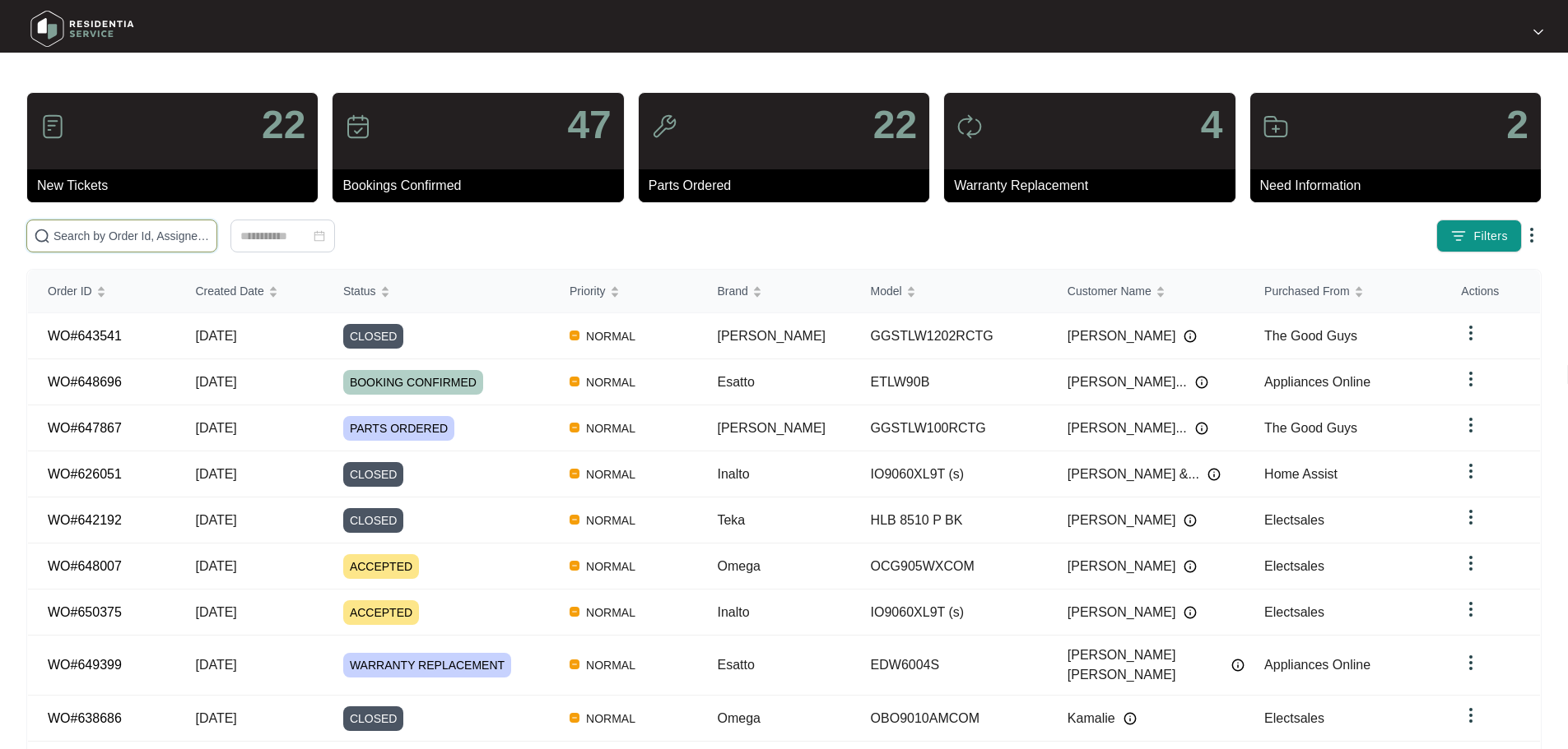
click at [210, 240] on input "text" at bounding box center [132, 236] width 156 height 18
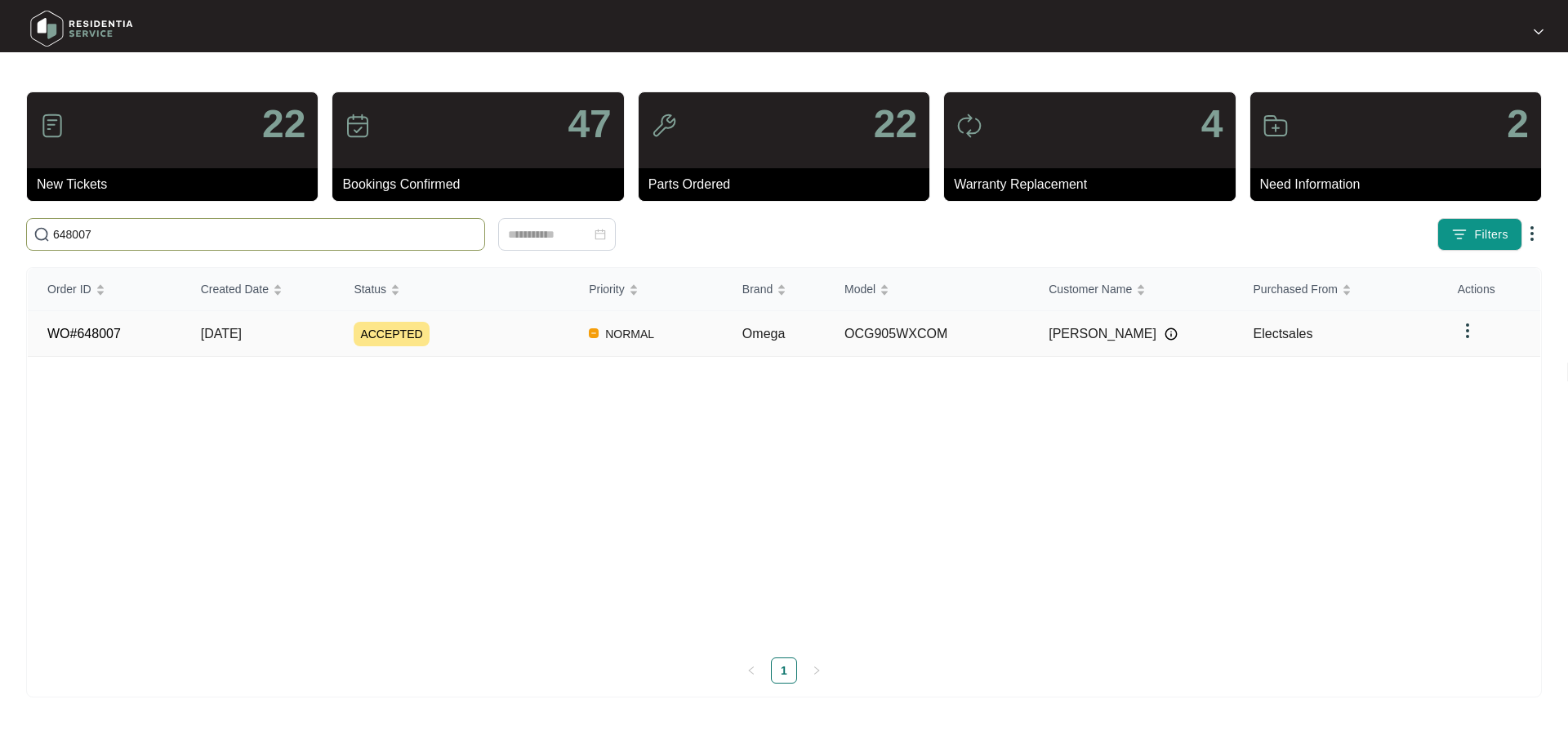
type input "648007"
click at [482, 327] on div "ACCEPTED" at bounding box center [462, 335] width 216 height 25
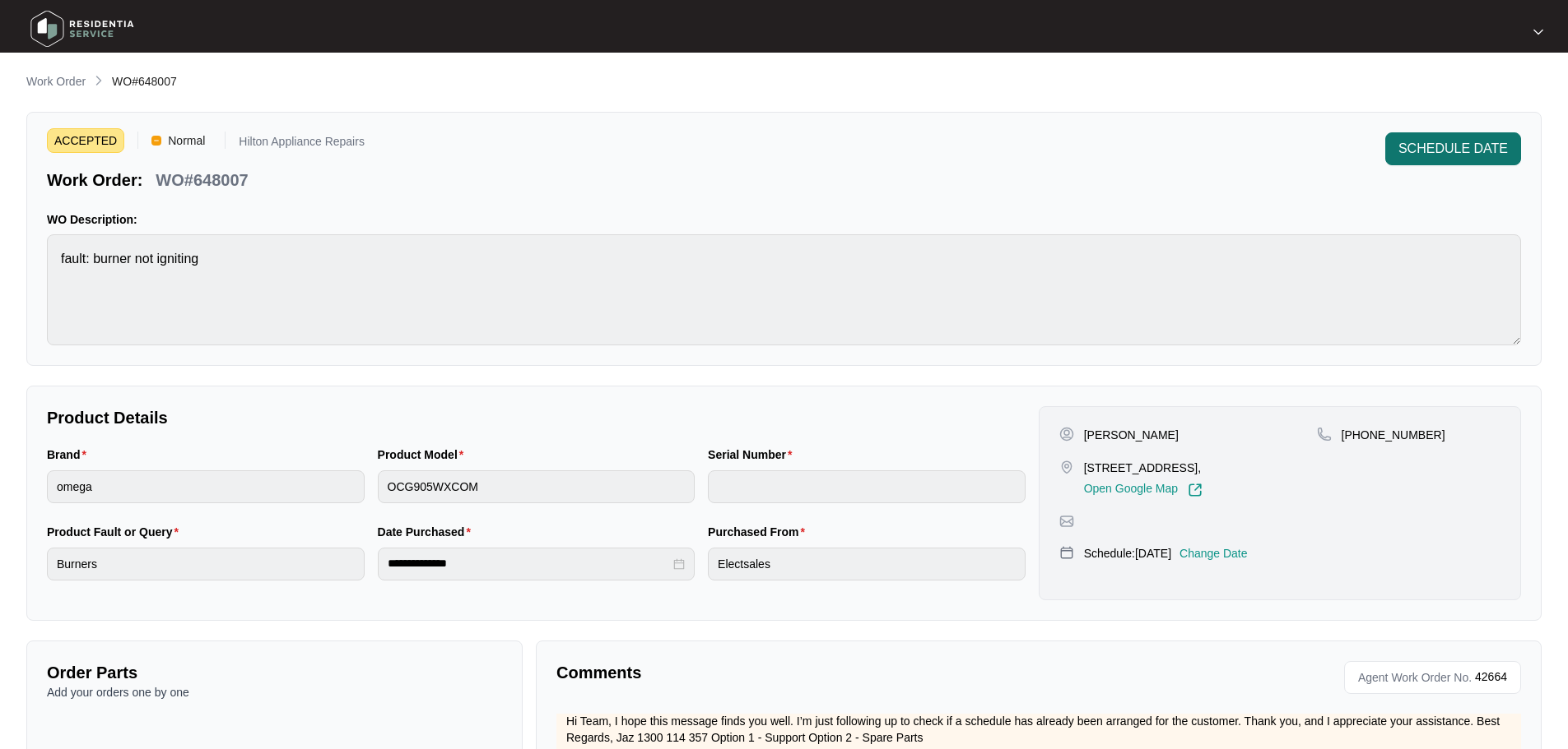
click at [1400, 159] on button "SCHEDULE DATE" at bounding box center [1452, 149] width 136 height 33
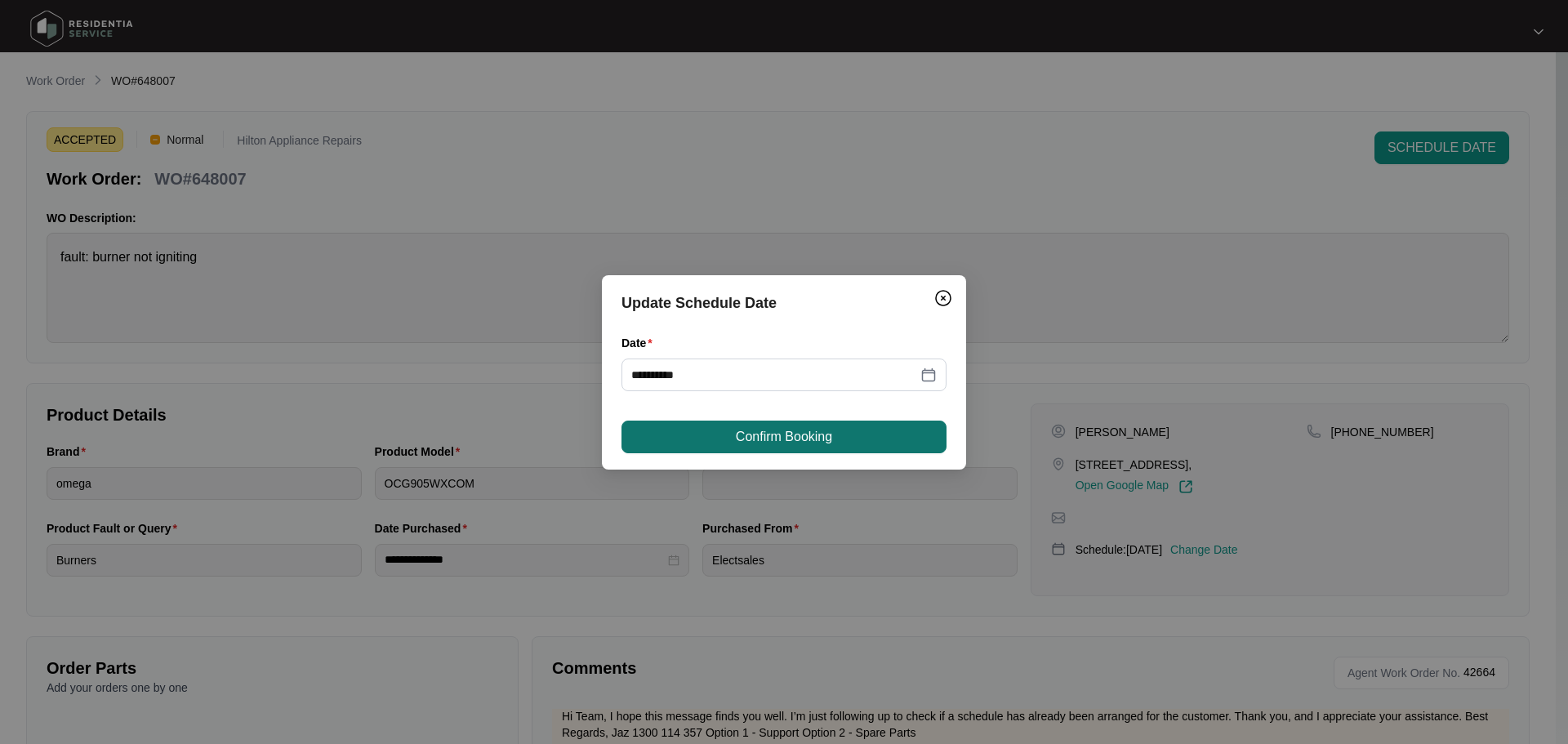
click at [799, 441] on span "Confirm Booking" at bounding box center [784, 437] width 97 height 20
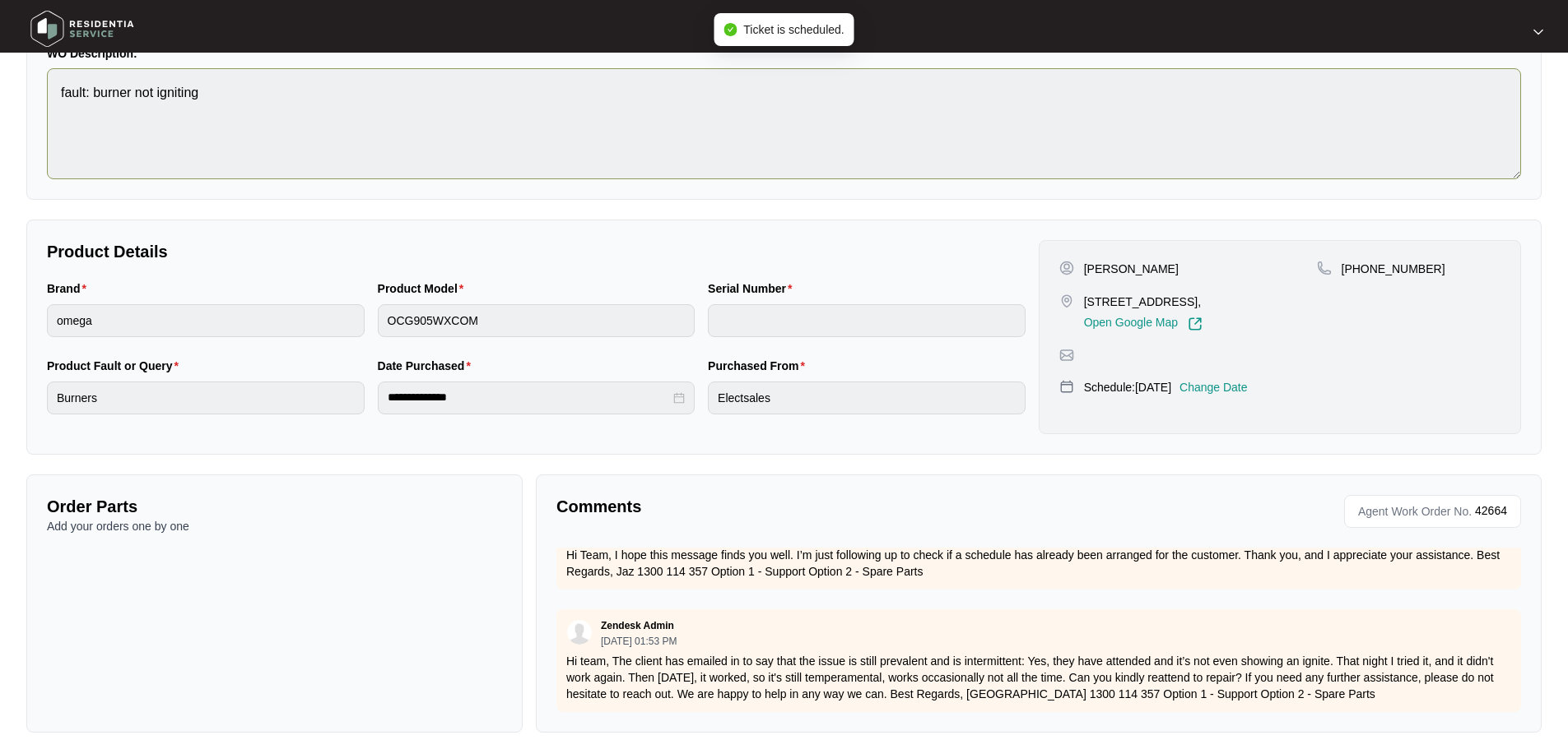
scroll to position [176, 0]
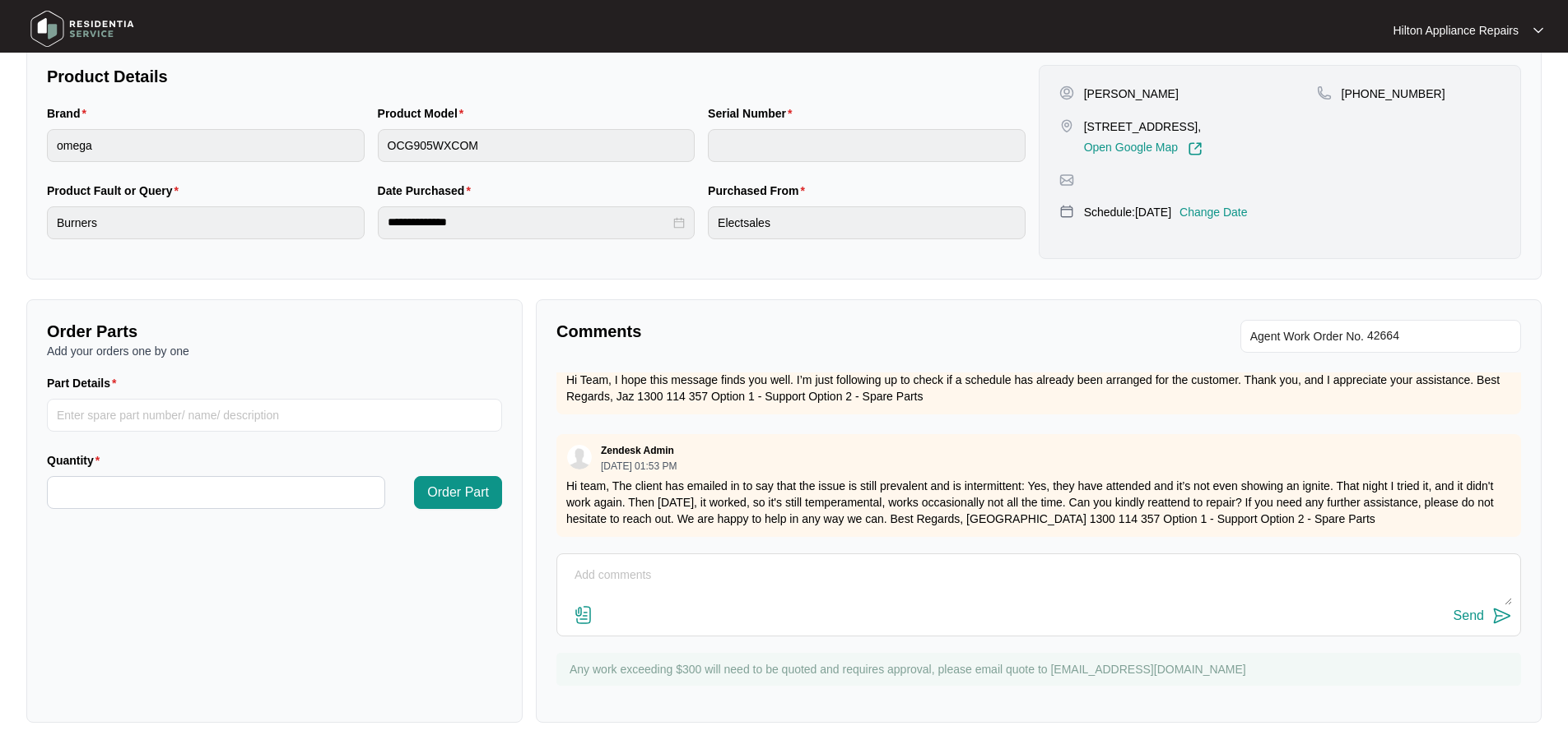
scroll to position [342, 0]
click at [578, 619] on img at bounding box center [584, 615] width 20 height 20
click at [0, 0] on input "file" at bounding box center [0, 0] width 0 height 0
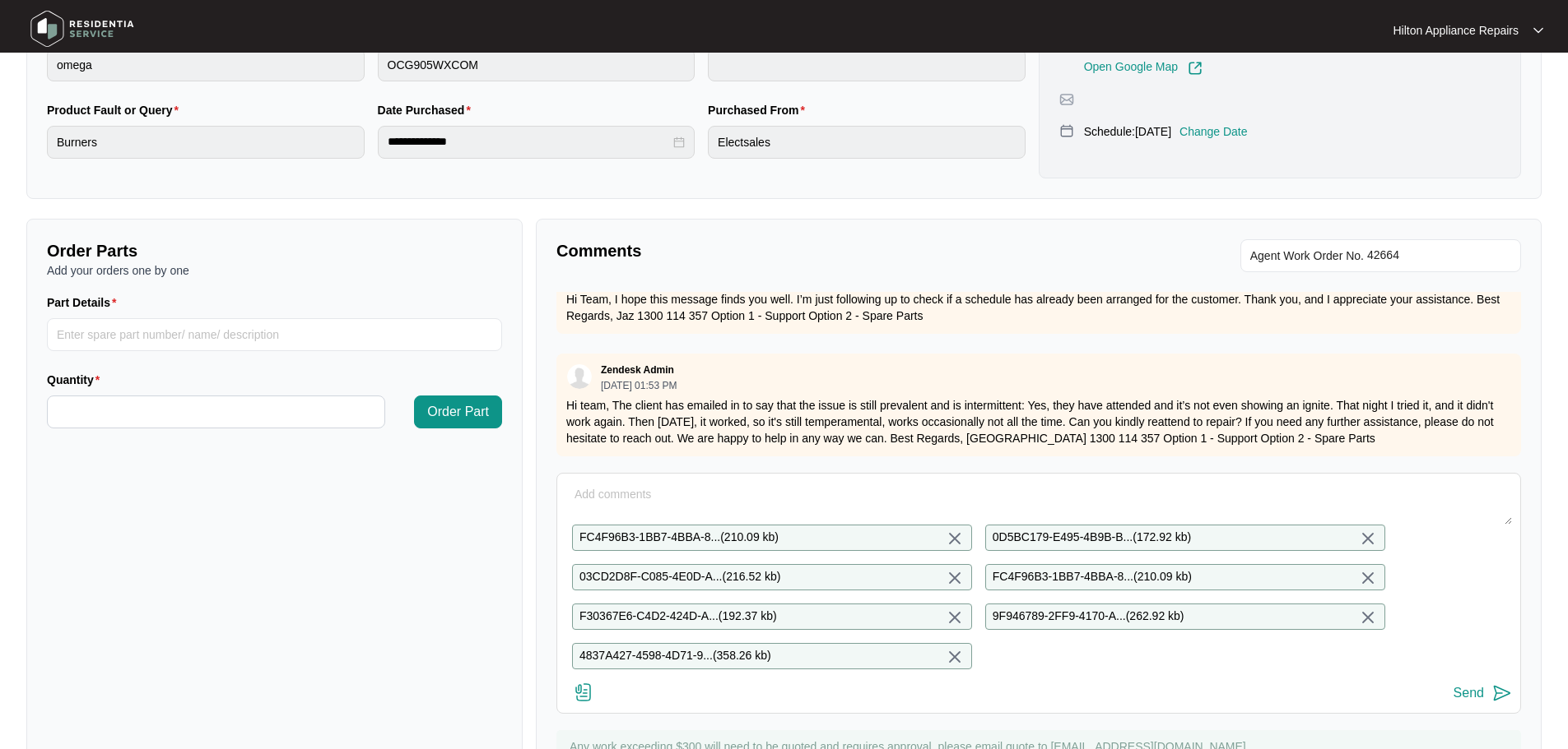
scroll to position [512, 0]
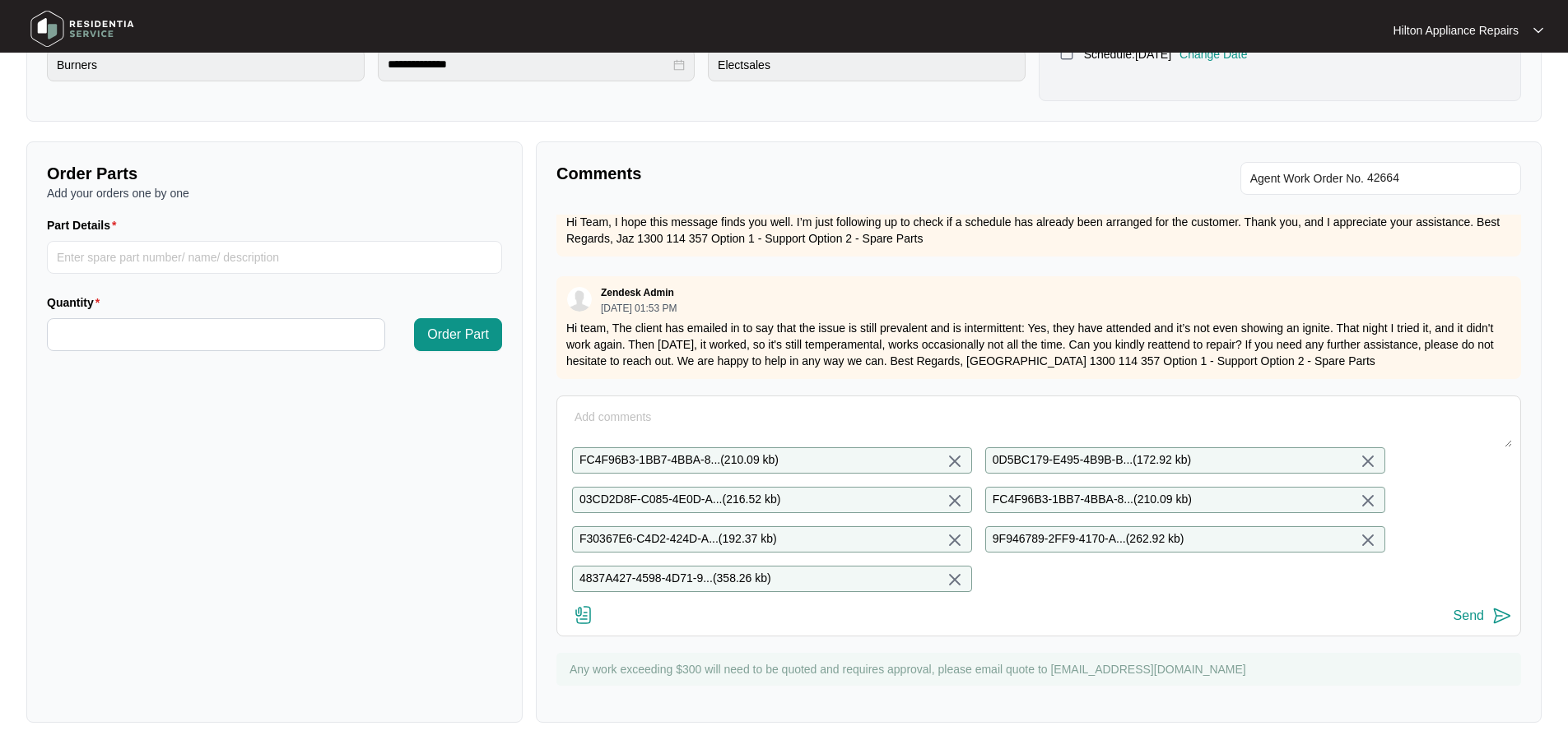
click at [678, 404] on textarea at bounding box center [1038, 426] width 947 height 42
paste textarea "Start 0730 Finish 0810 Attended property for small middle burner not igniting. …"
type textarea "Start 0730 Finish 0810 Attended property for small middle burner not igniting. …"
click at [1472, 615] on div "Send" at bounding box center [1469, 615] width 31 height 14
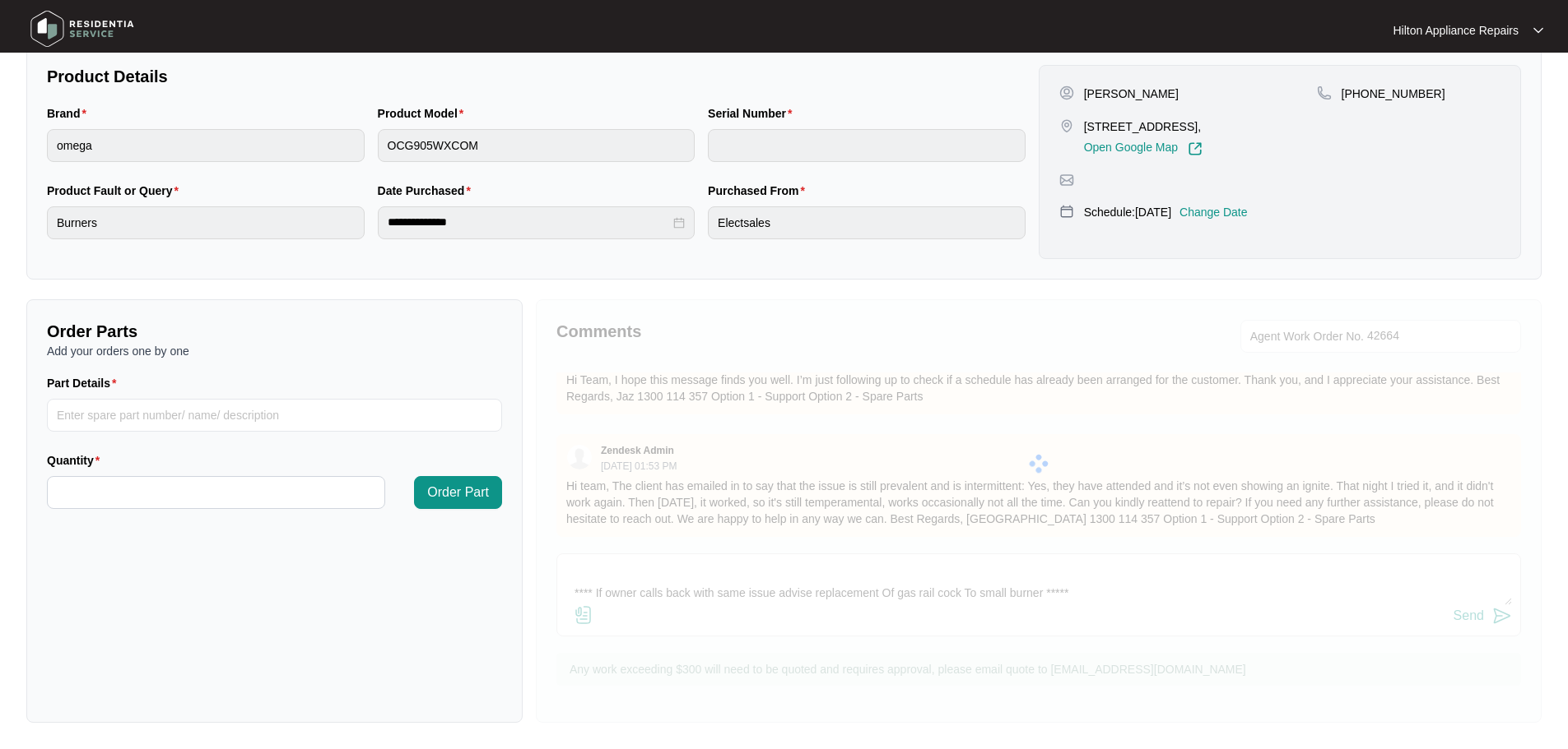
scroll to position [0, 0]
click at [314, 411] on input "Part Details" at bounding box center [274, 415] width 455 height 33
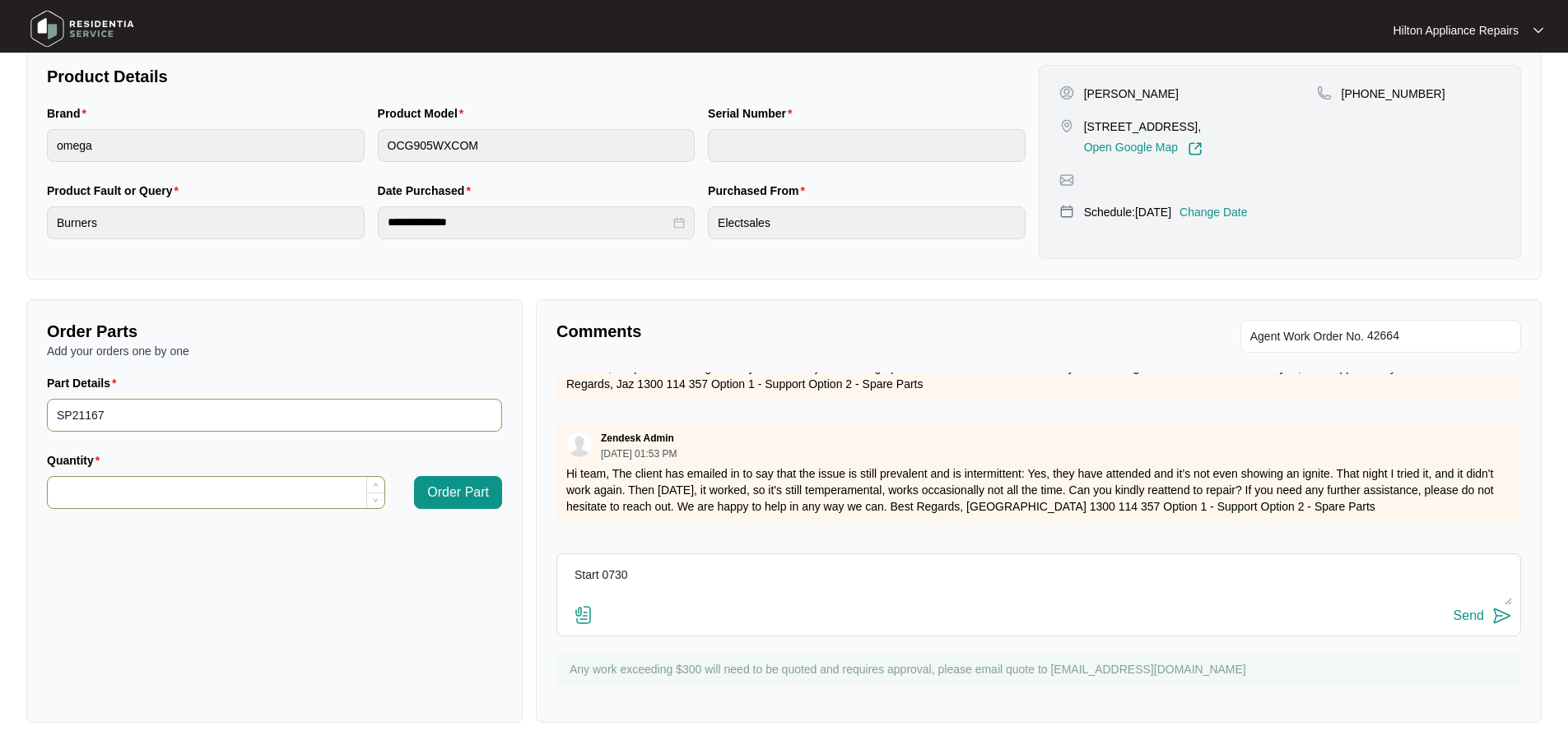
type input "SP21167"
click at [203, 487] on input "Quantity" at bounding box center [216, 493] width 336 height 31
type input "*"
click at [486, 500] on span "Order Part" at bounding box center [457, 493] width 62 height 20
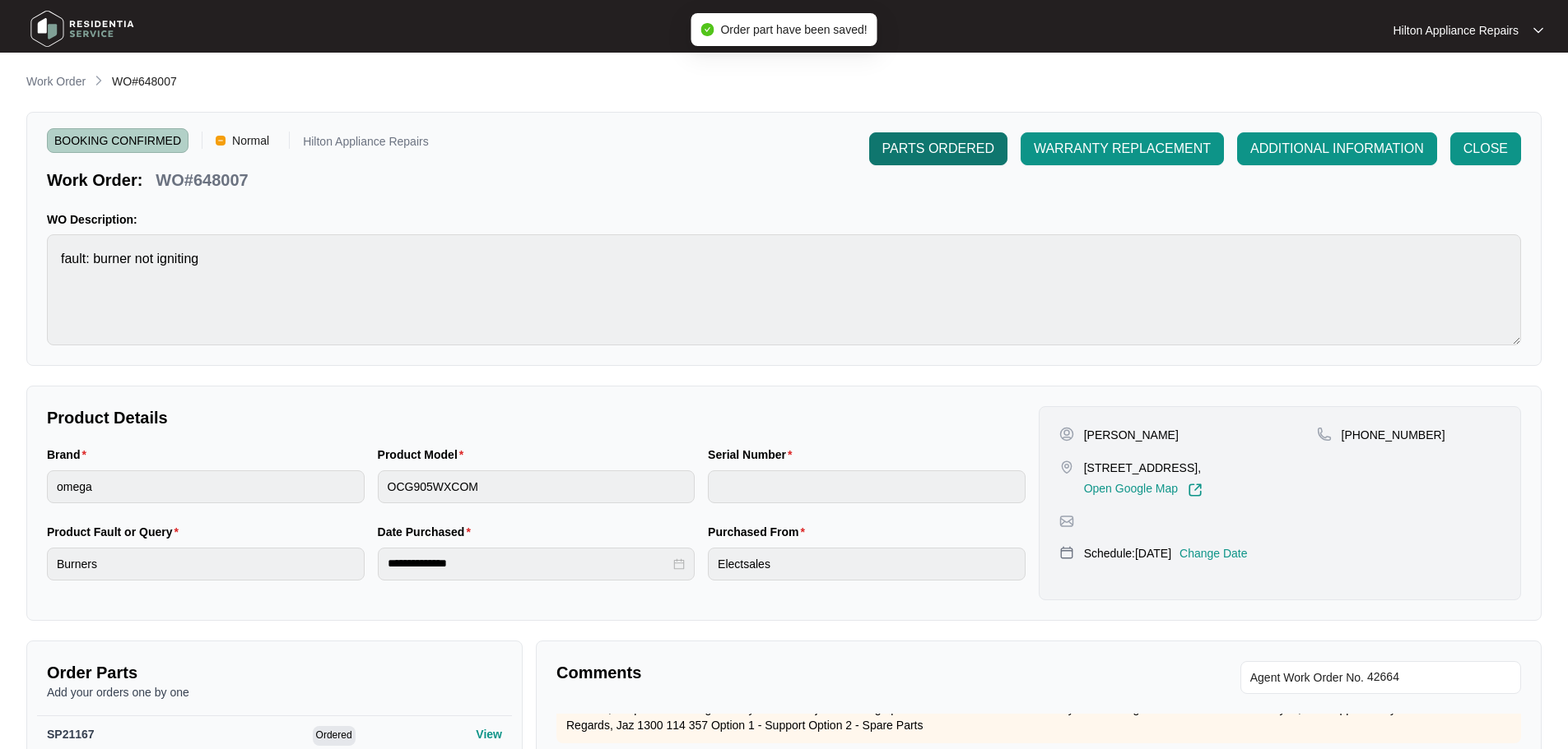
click at [990, 146] on span "PARTS ORDERED" at bounding box center [938, 148] width 112 height 20
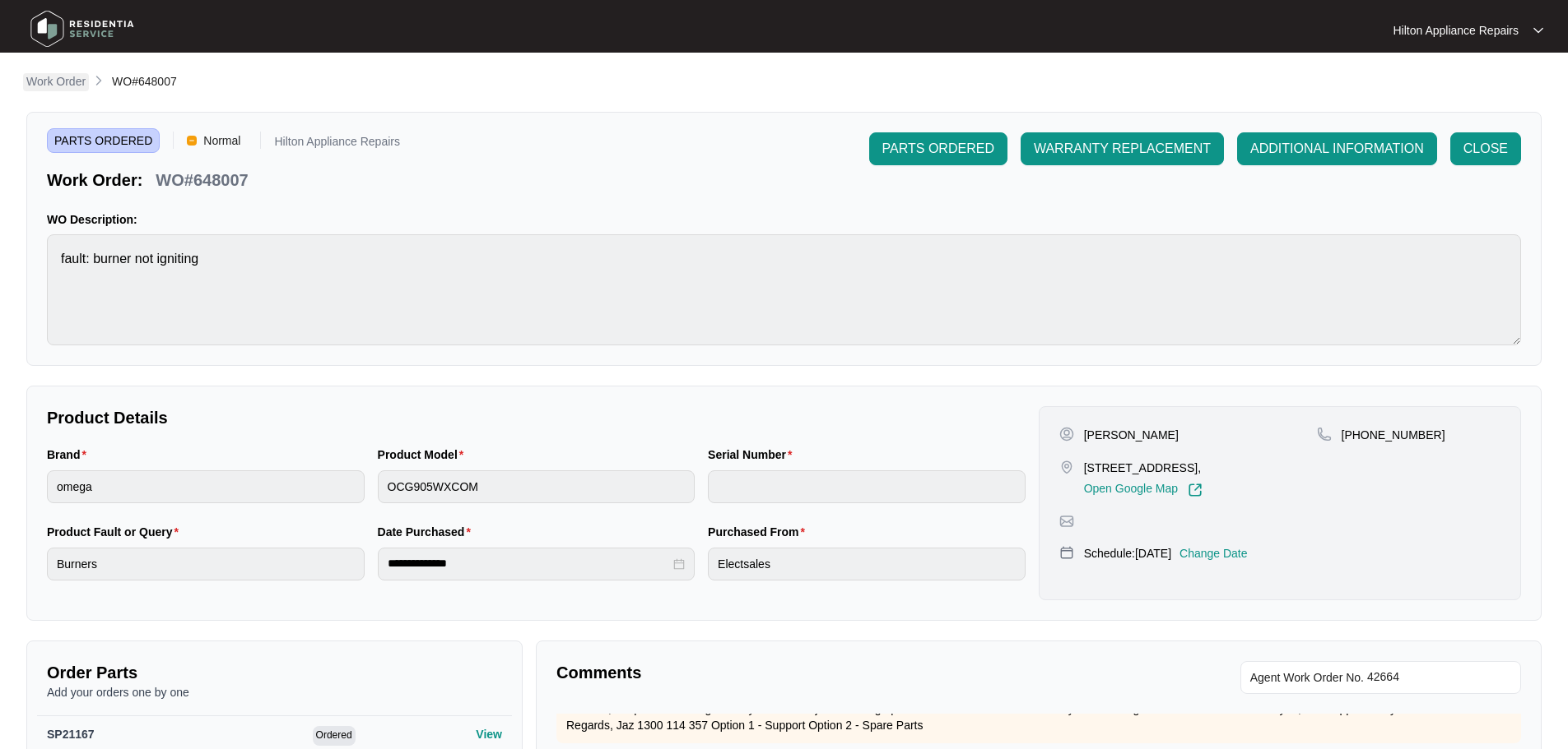
click at [70, 80] on p "Work Order" at bounding box center [56, 81] width 60 height 16
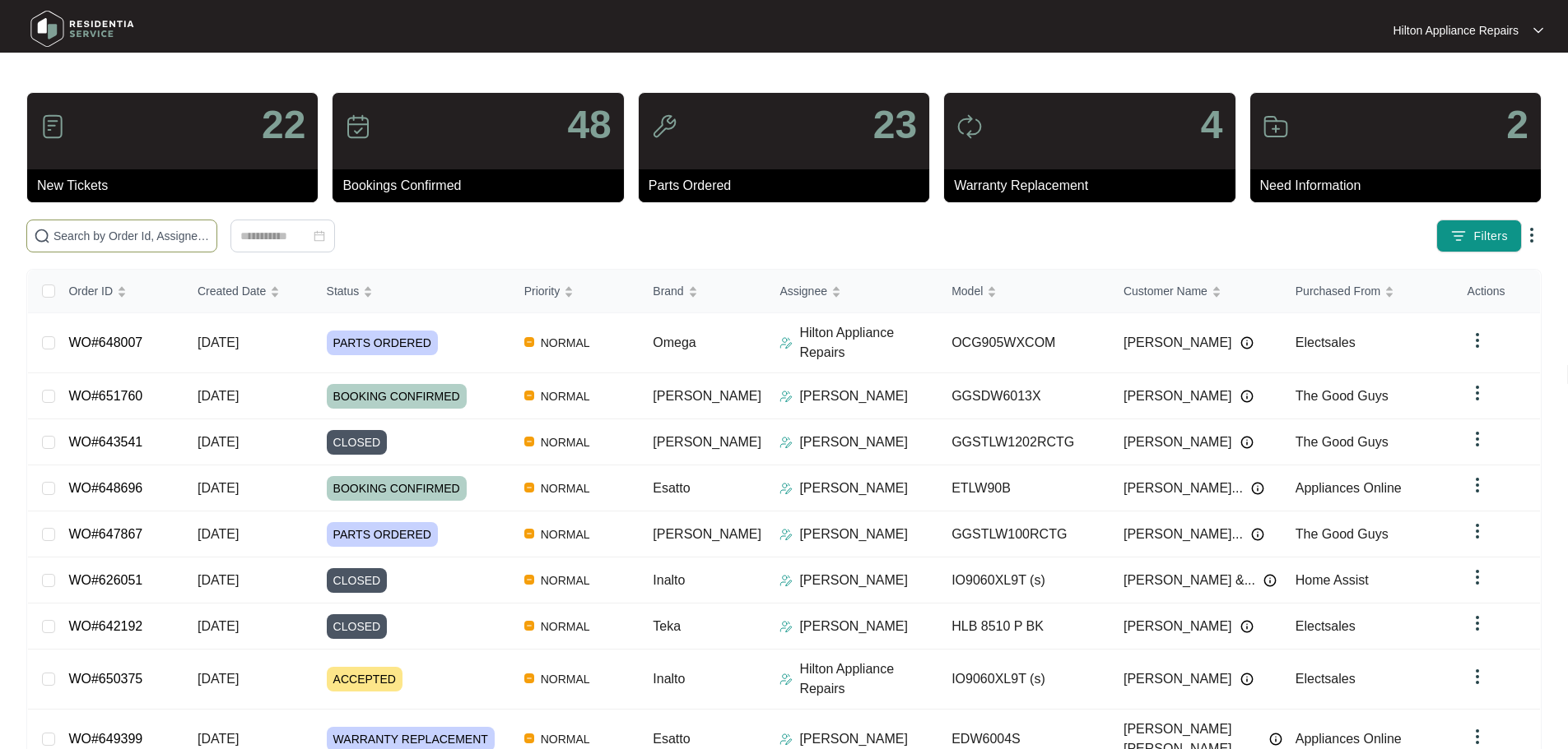
click at [206, 236] on input "text" at bounding box center [132, 236] width 156 height 18
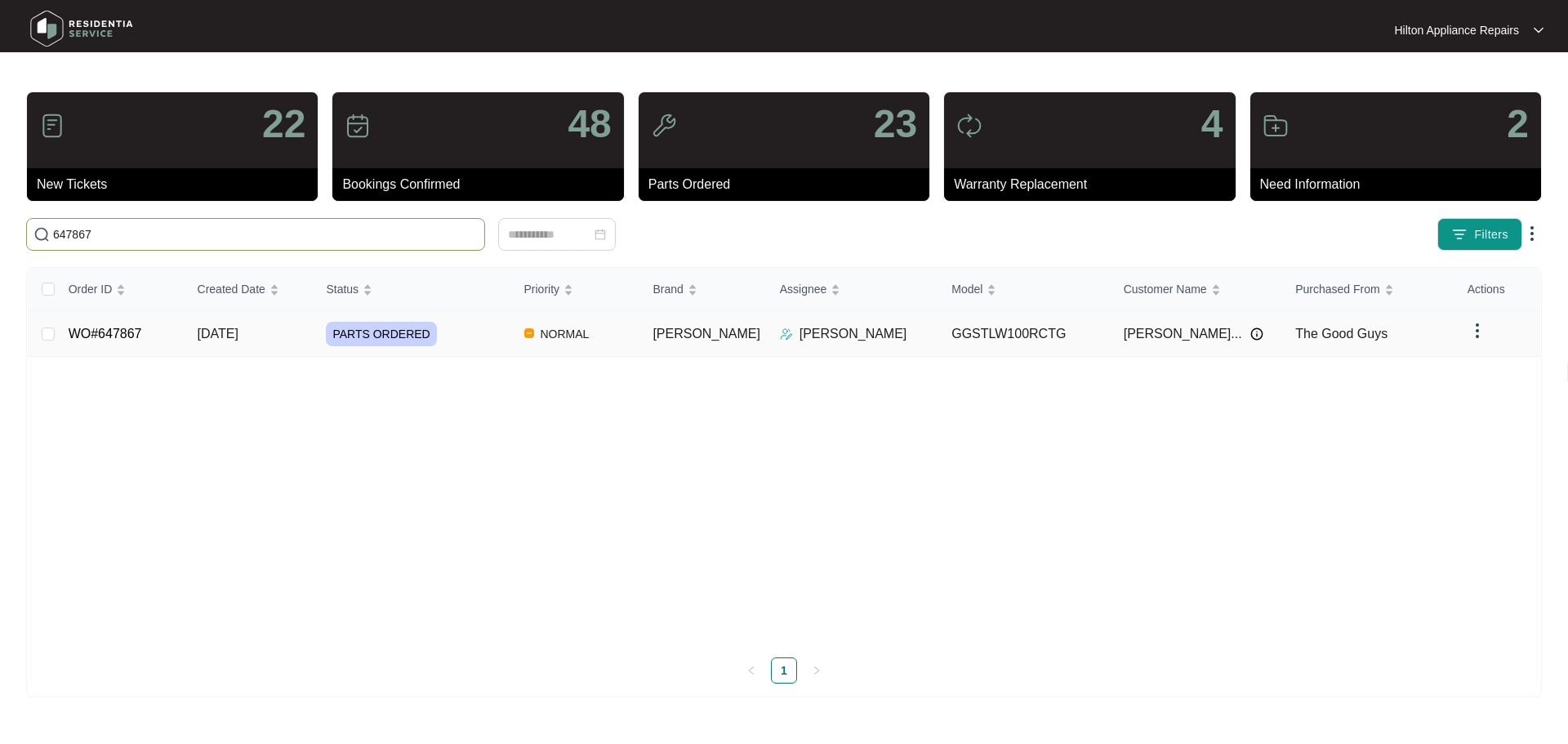
type input "647867"
click at [493, 328] on div "PARTS ORDERED" at bounding box center [418, 335] width 185 height 25
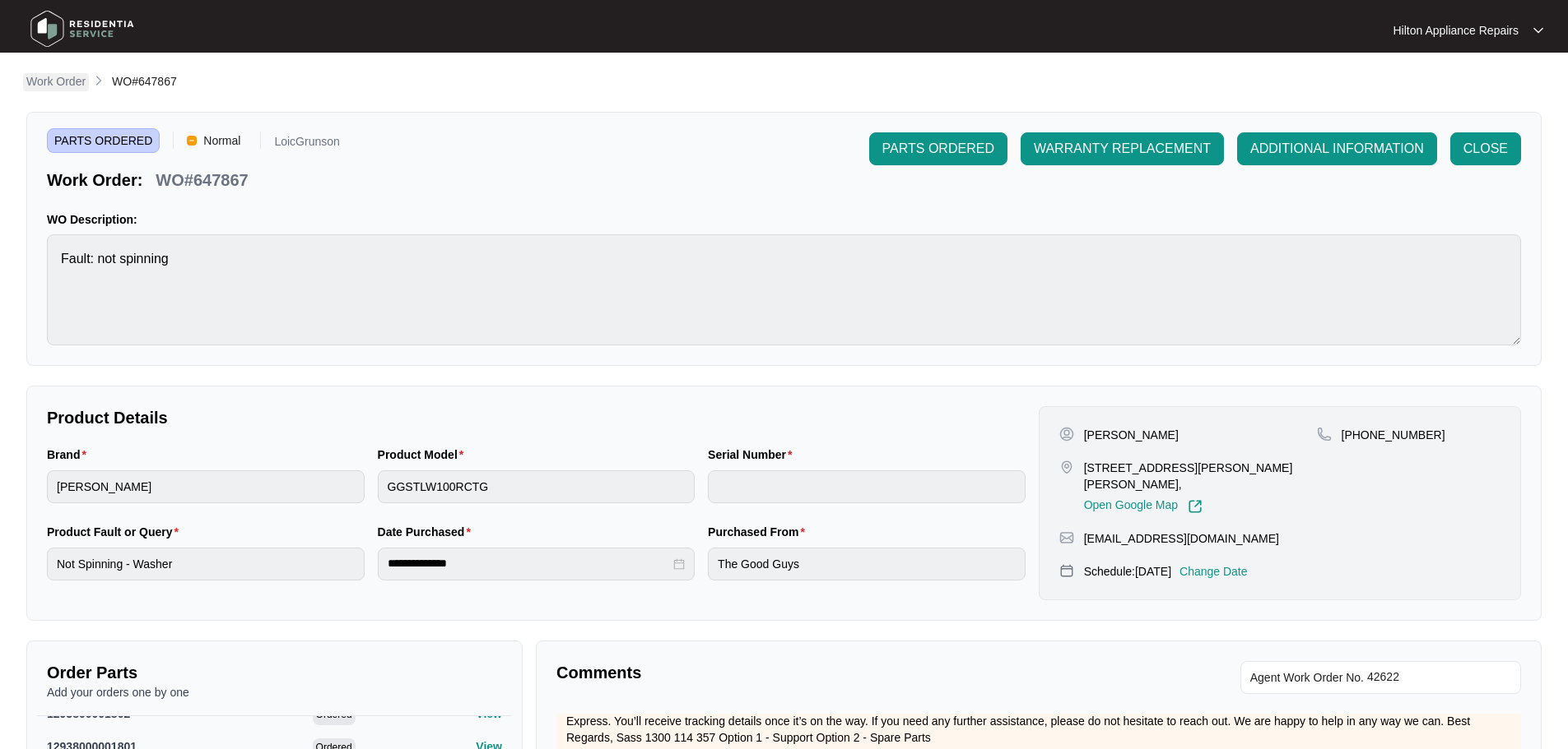
click at [59, 79] on p "Work Order" at bounding box center [56, 81] width 60 height 16
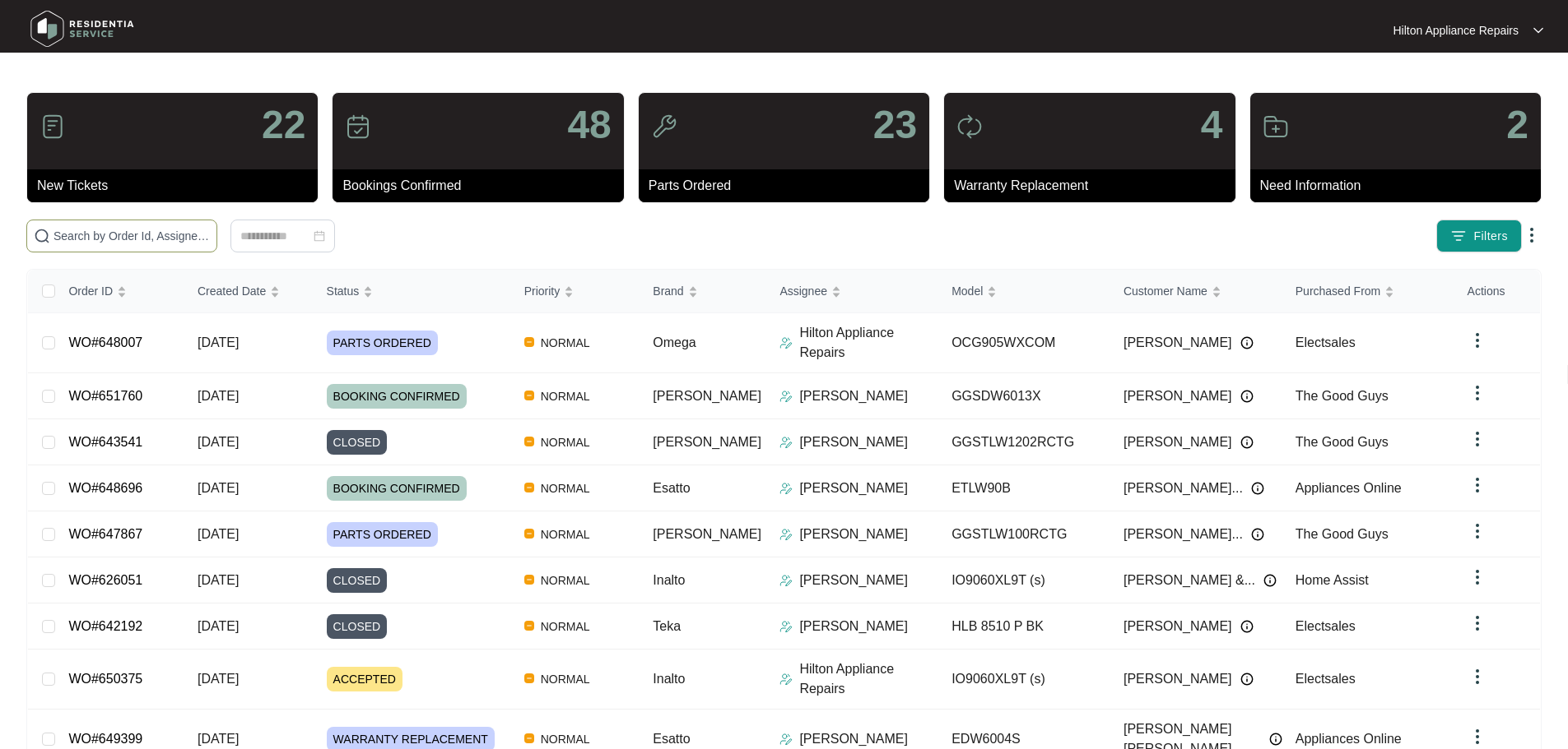
click at [210, 232] on input "text" at bounding box center [132, 236] width 156 height 18
click at [210, 237] on input "text" at bounding box center [132, 236] width 156 height 18
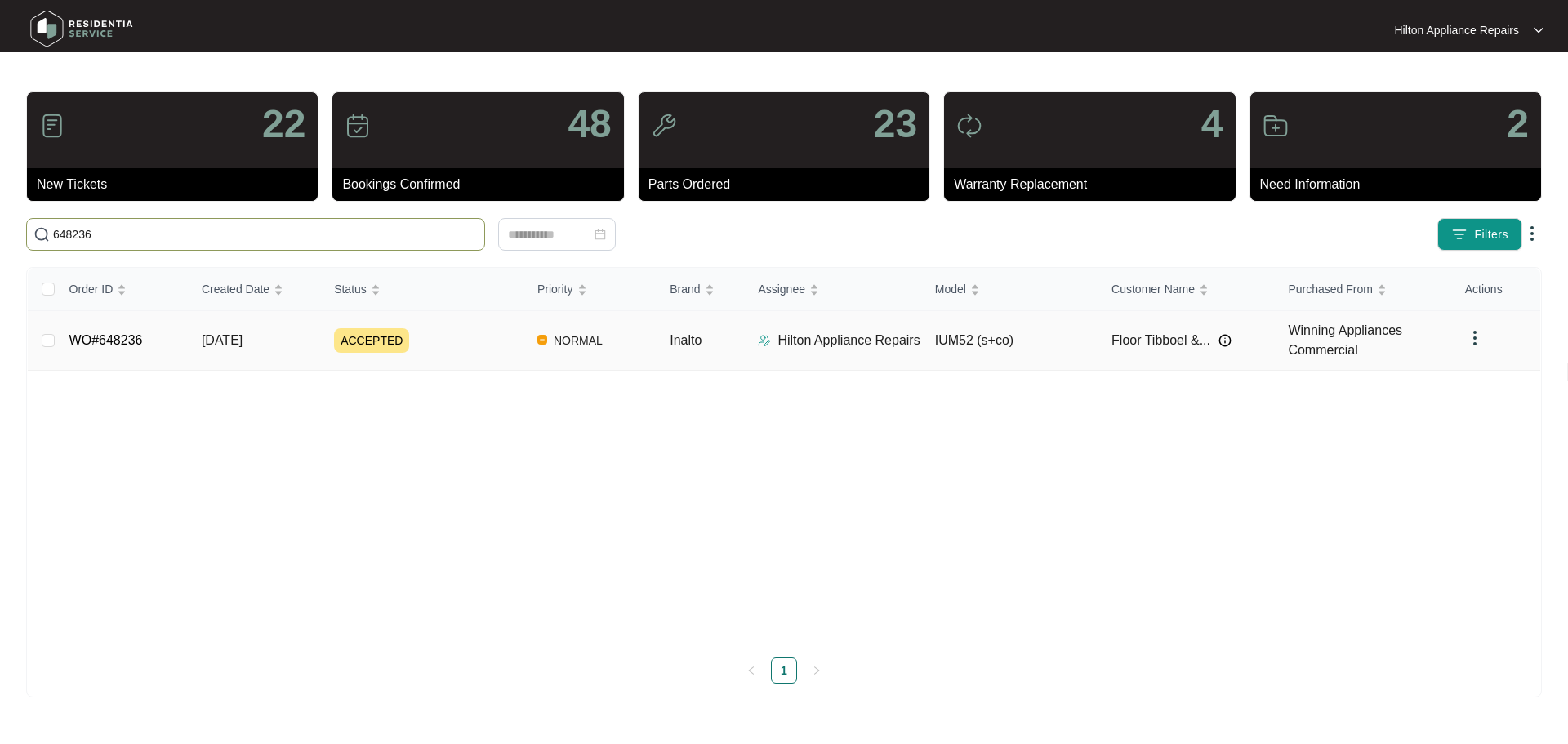
type input "648236"
click at [491, 343] on div "ACCEPTED" at bounding box center [428, 340] width 190 height 25
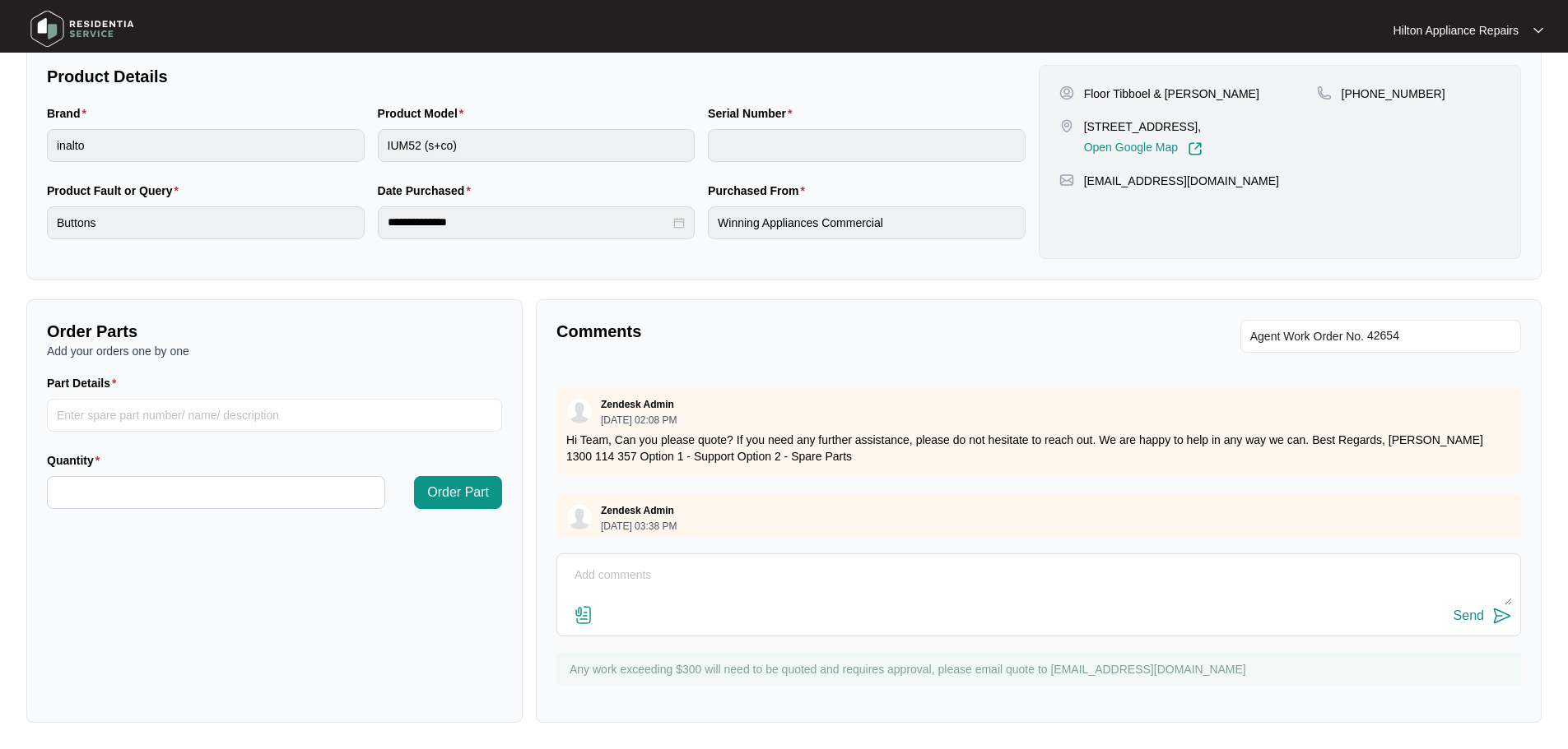
scroll to position [680, 0]
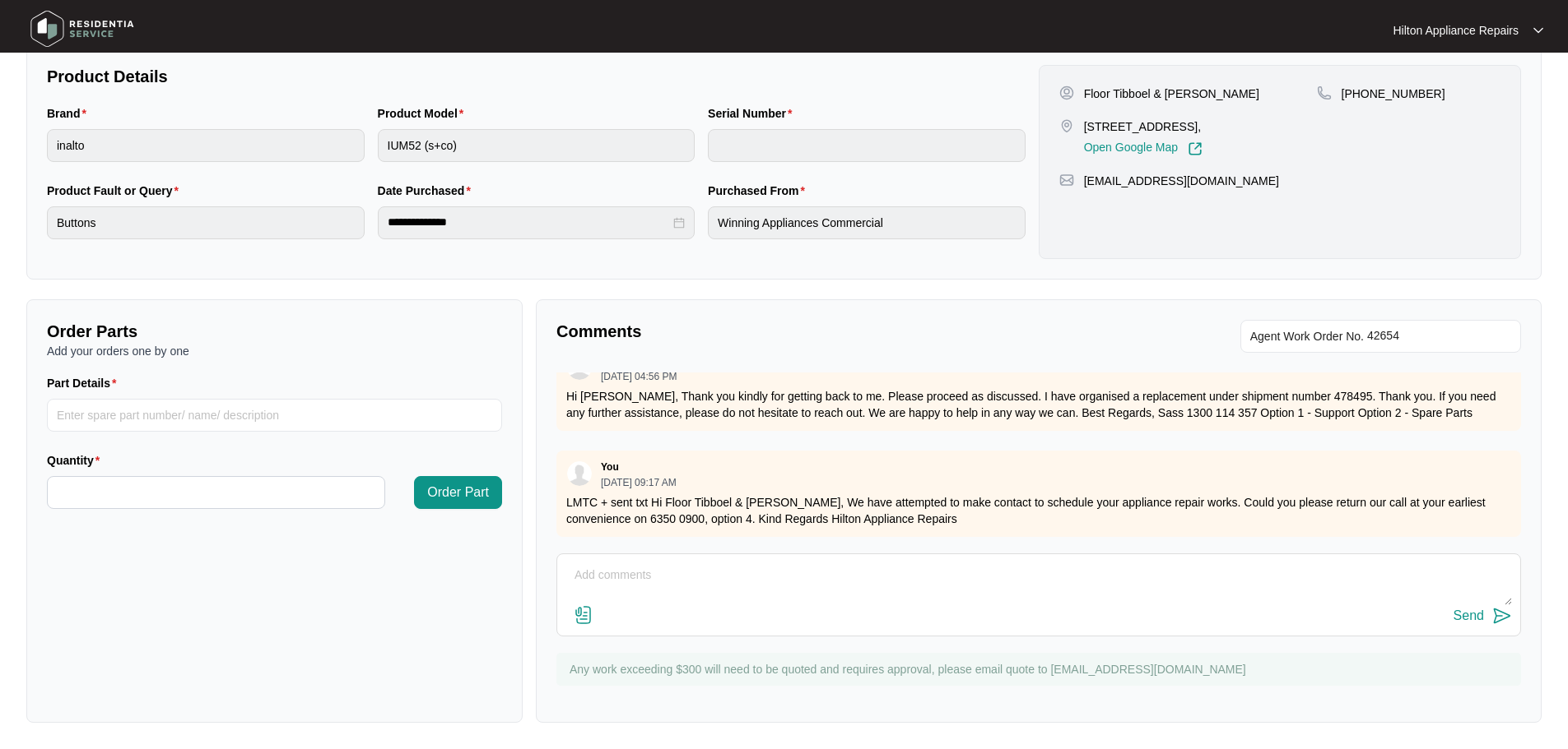
click at [712, 588] on textarea at bounding box center [1038, 583] width 947 height 42
paste textarea "Hi Floor Tibboel & Jesse Vanderpluym, We have attempted to make contact to sche…"
type textarea "LMTC + Sent TXT Hi Floor Tibboel & Jesse Vanderpluym, We have attempted to make…"
click at [1458, 619] on div "Send" at bounding box center [1469, 615] width 31 height 14
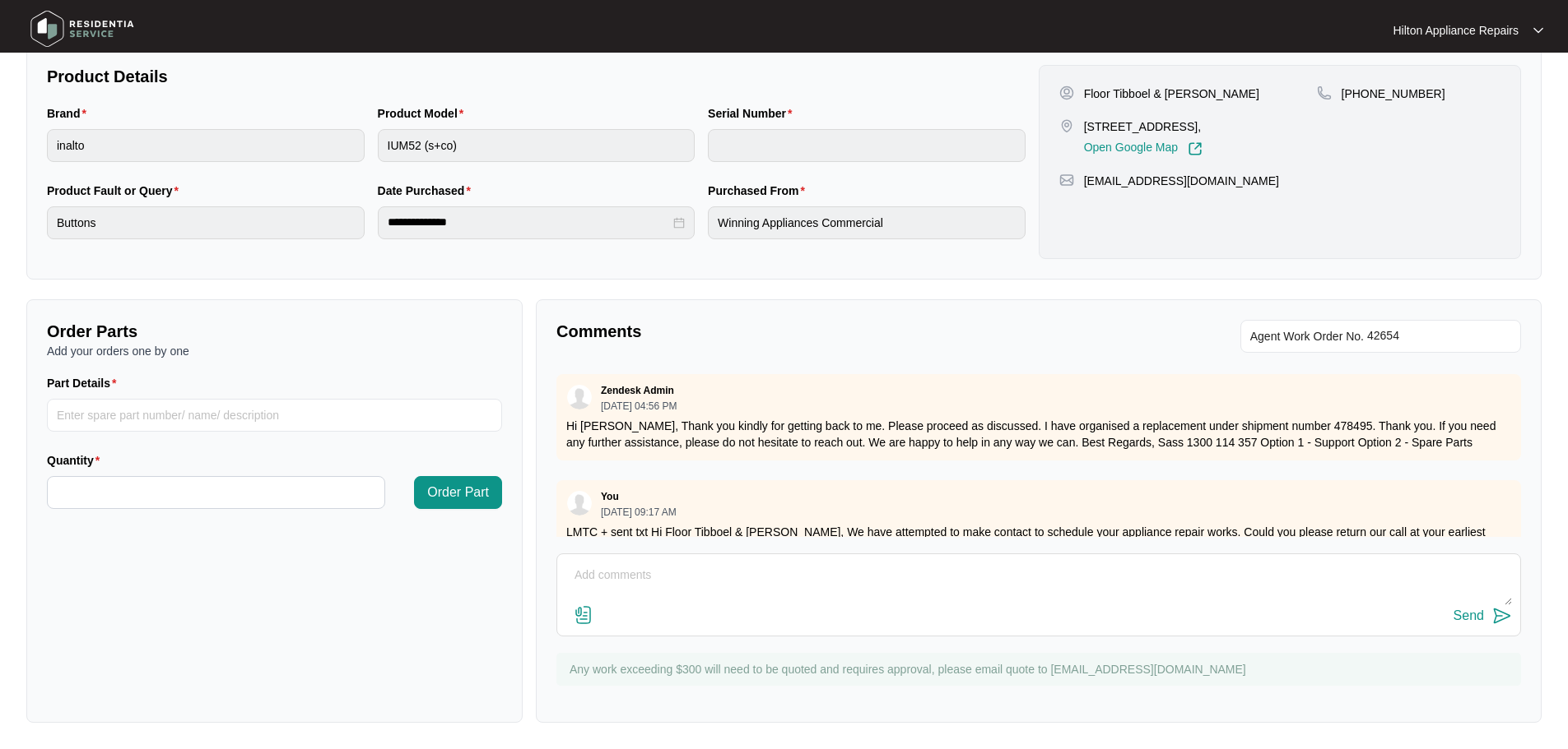
scroll to position [621, 0]
